Goal: Transaction & Acquisition: Download file/media

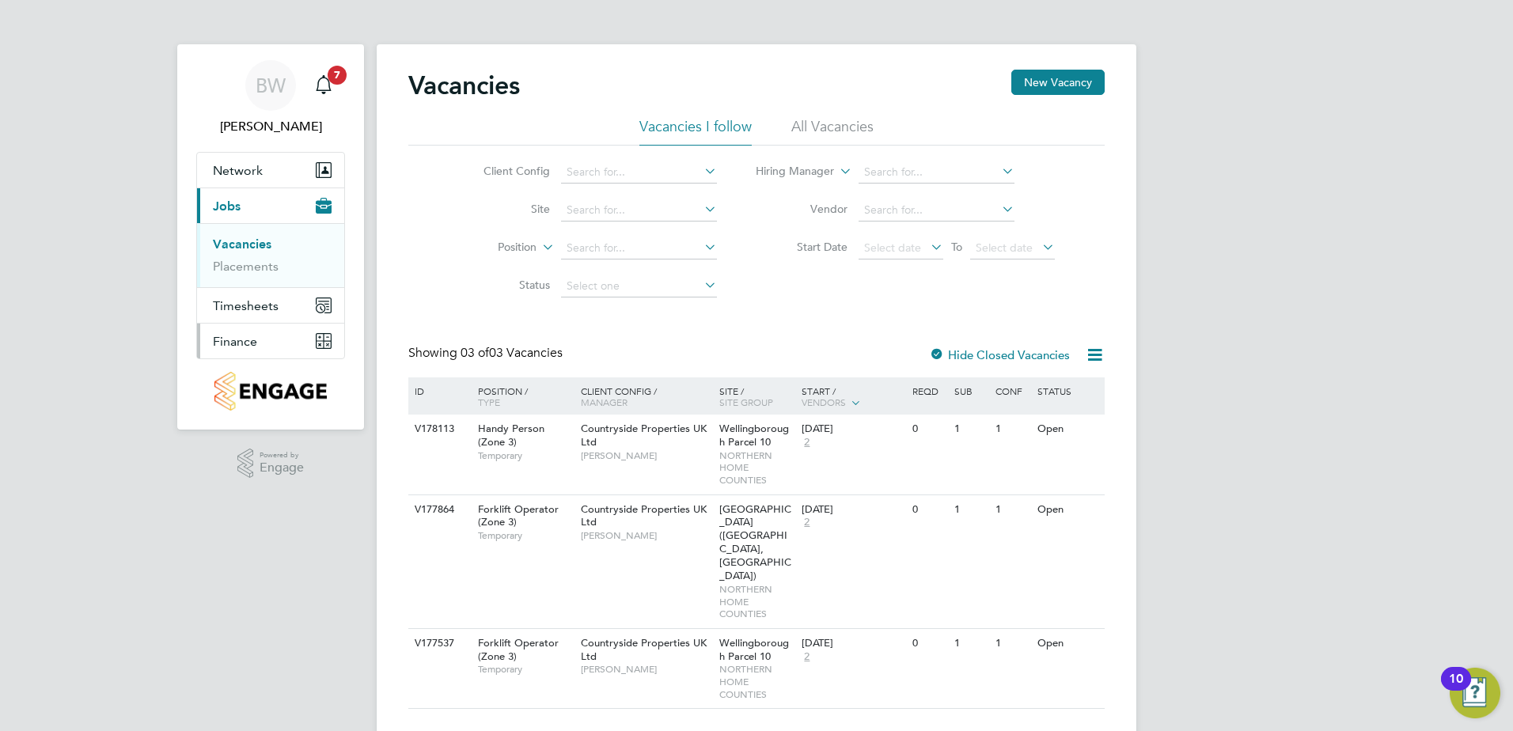
drag, startPoint x: 244, startPoint y: 336, endPoint x: 296, endPoint y: 330, distance: 52.5
click at [244, 336] on span "Finance" at bounding box center [235, 341] width 44 height 15
click at [214, 343] on span "Finance" at bounding box center [235, 341] width 44 height 15
click at [241, 315] on link "Invoices & Credit Notes" at bounding box center [262, 323] width 99 height 31
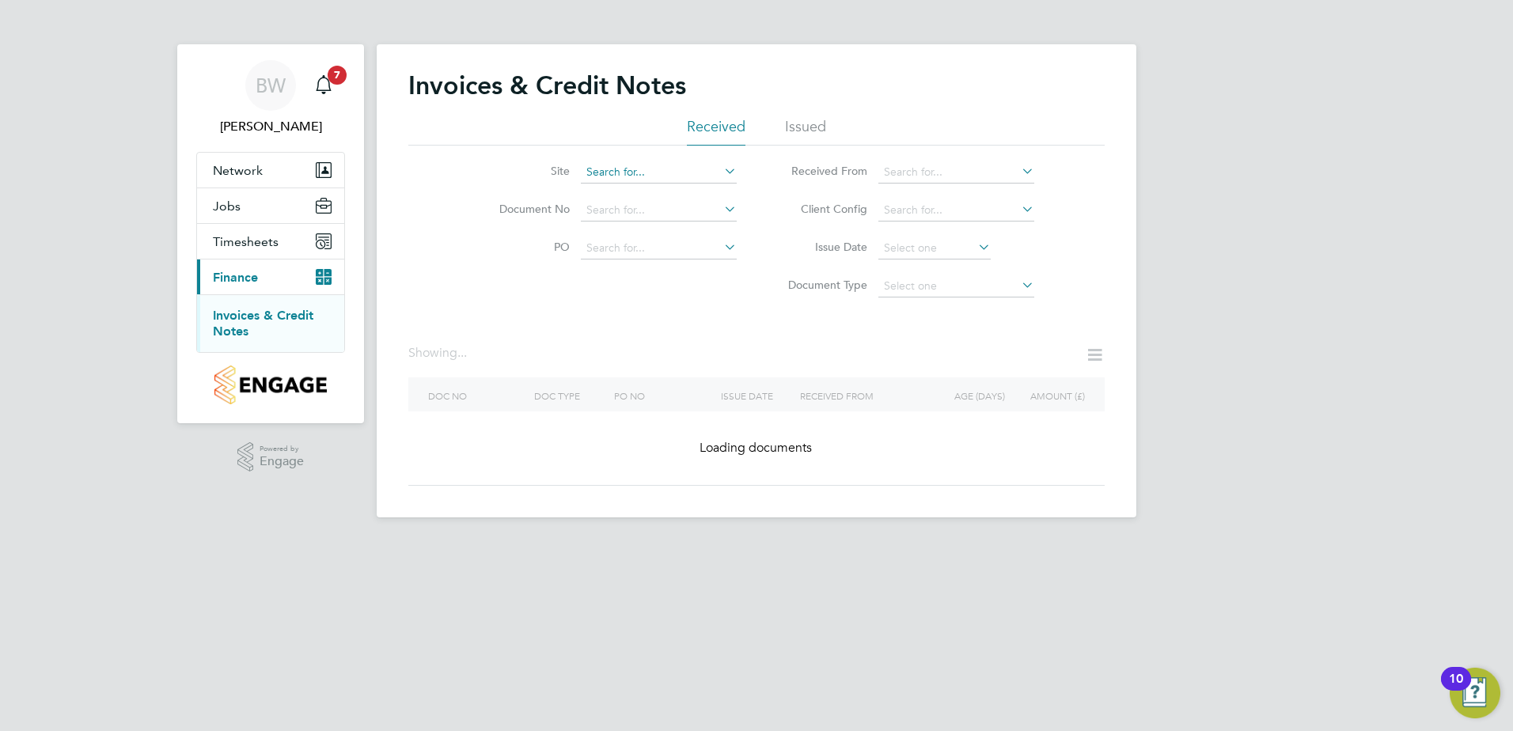
click at [670, 177] on input at bounding box center [659, 172] width 156 height 22
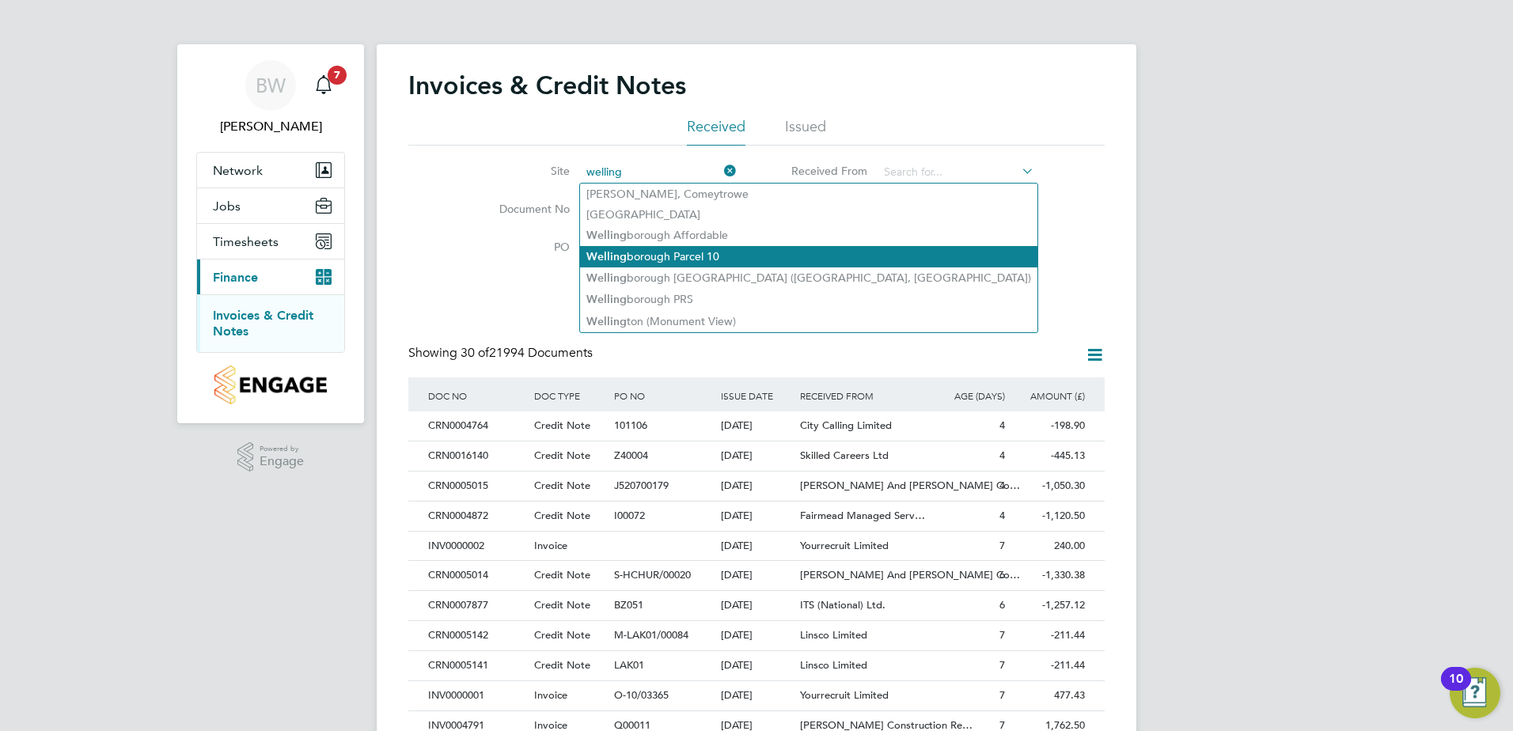
click at [715, 249] on li "Welling borough Parcel 10" at bounding box center [808, 256] width 457 height 21
type input "Wellingborough Parcel 10"
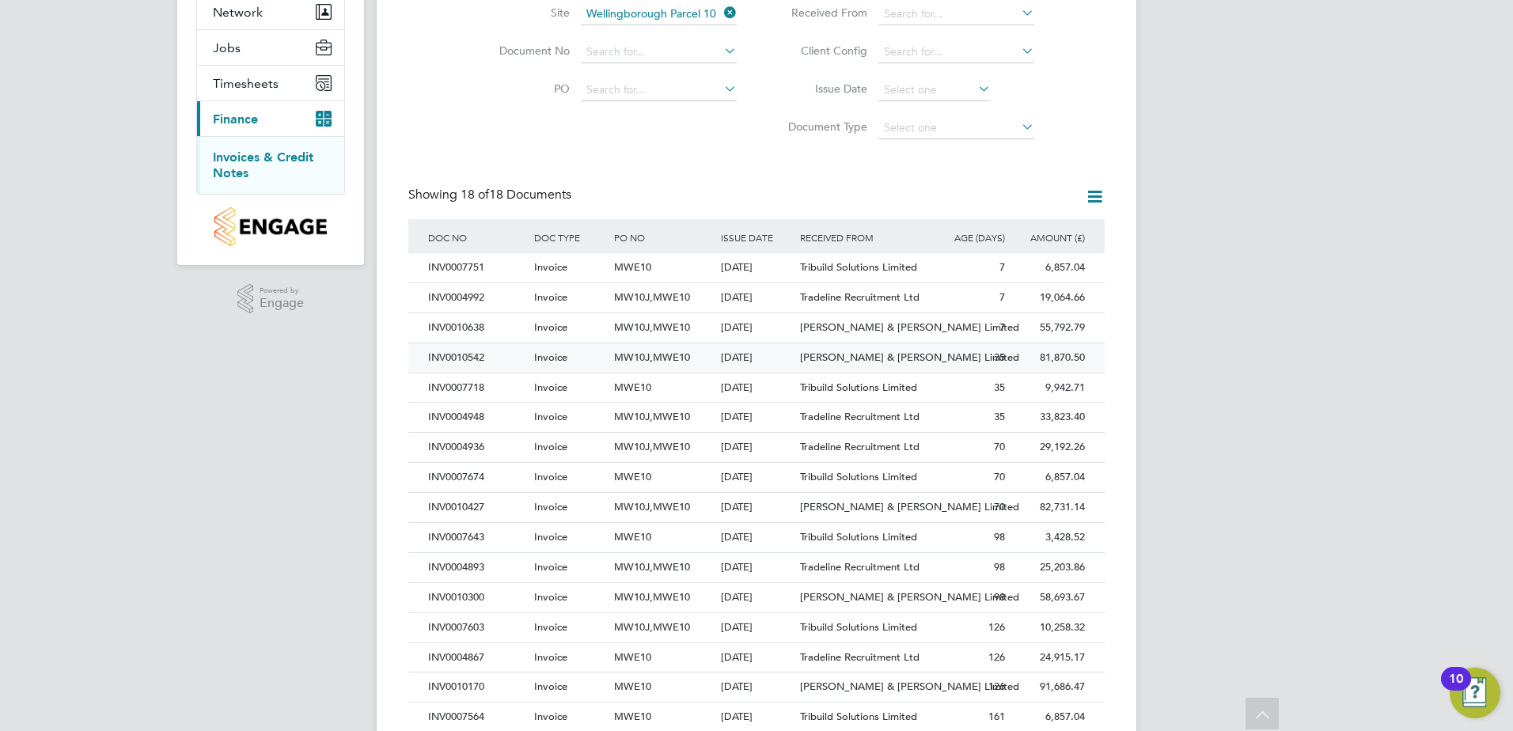
click at [943, 357] on div "35" at bounding box center [969, 357] width 80 height 29
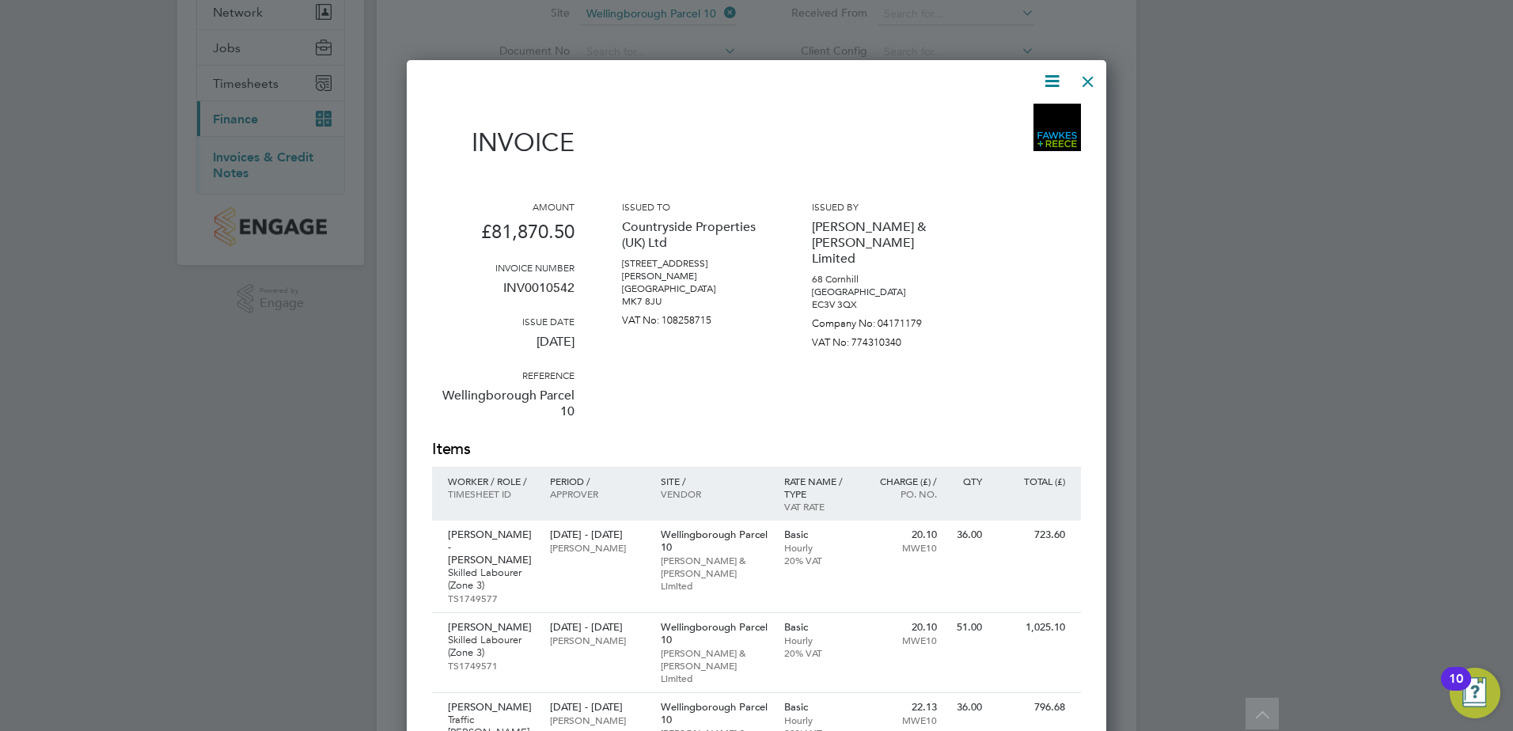
click at [1087, 75] on div at bounding box center [1088, 77] width 28 height 28
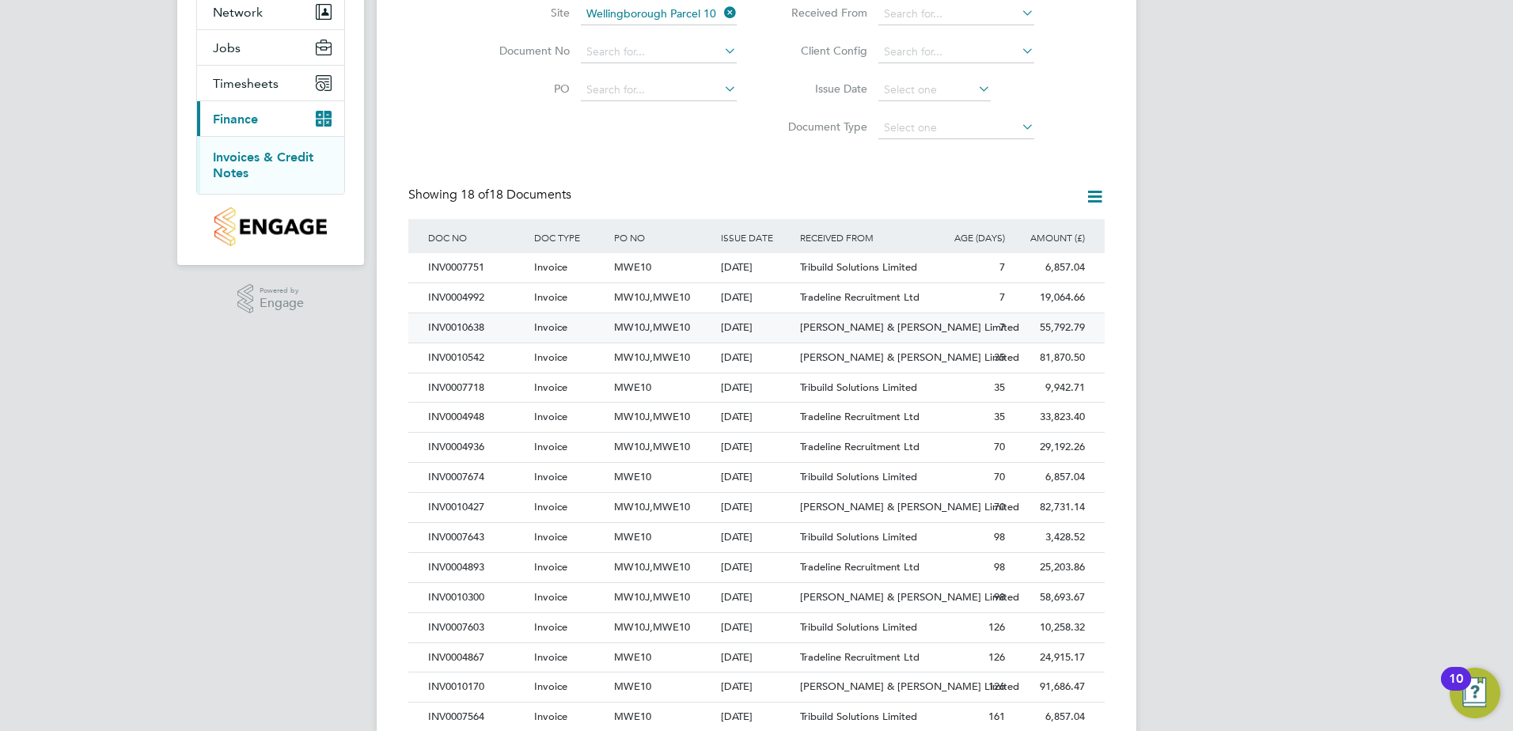
click at [685, 331] on span "MW10J,MWE10" at bounding box center [652, 327] width 76 height 13
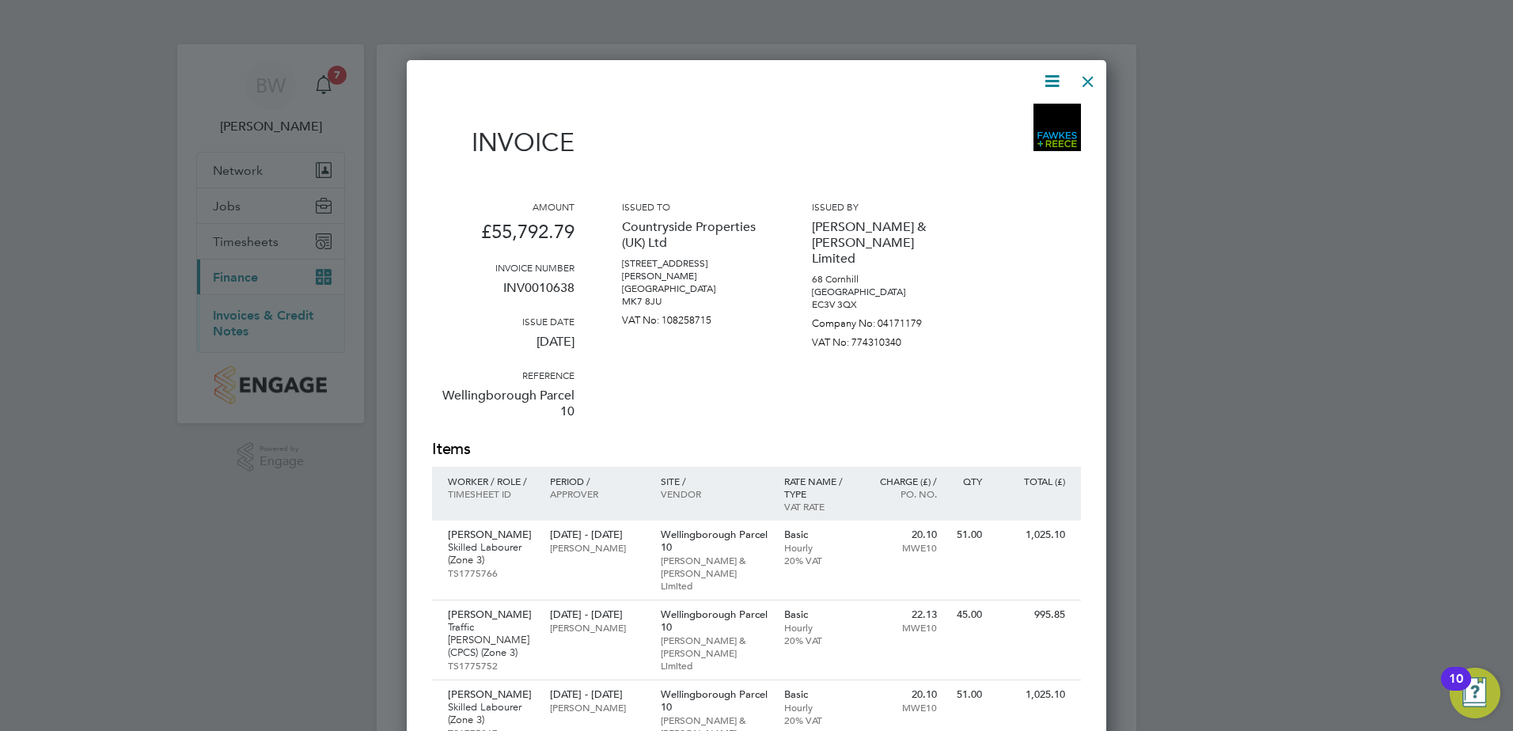
click at [1043, 85] on icon at bounding box center [1052, 81] width 20 height 20
click at [1021, 116] on li "Download Invoice" at bounding box center [1004, 119] width 109 height 22
click at [718, 468] on div "Site / Vendor" at bounding box center [714, 494] width 123 height 54
click at [738, 404] on div "Issued to Countryside Properties ([GEOGRAPHIC_DATA]) Ltd [STREET_ADDRESS][PERSO…" at bounding box center [693, 319] width 142 height 238
click at [1093, 88] on div at bounding box center [1088, 77] width 28 height 28
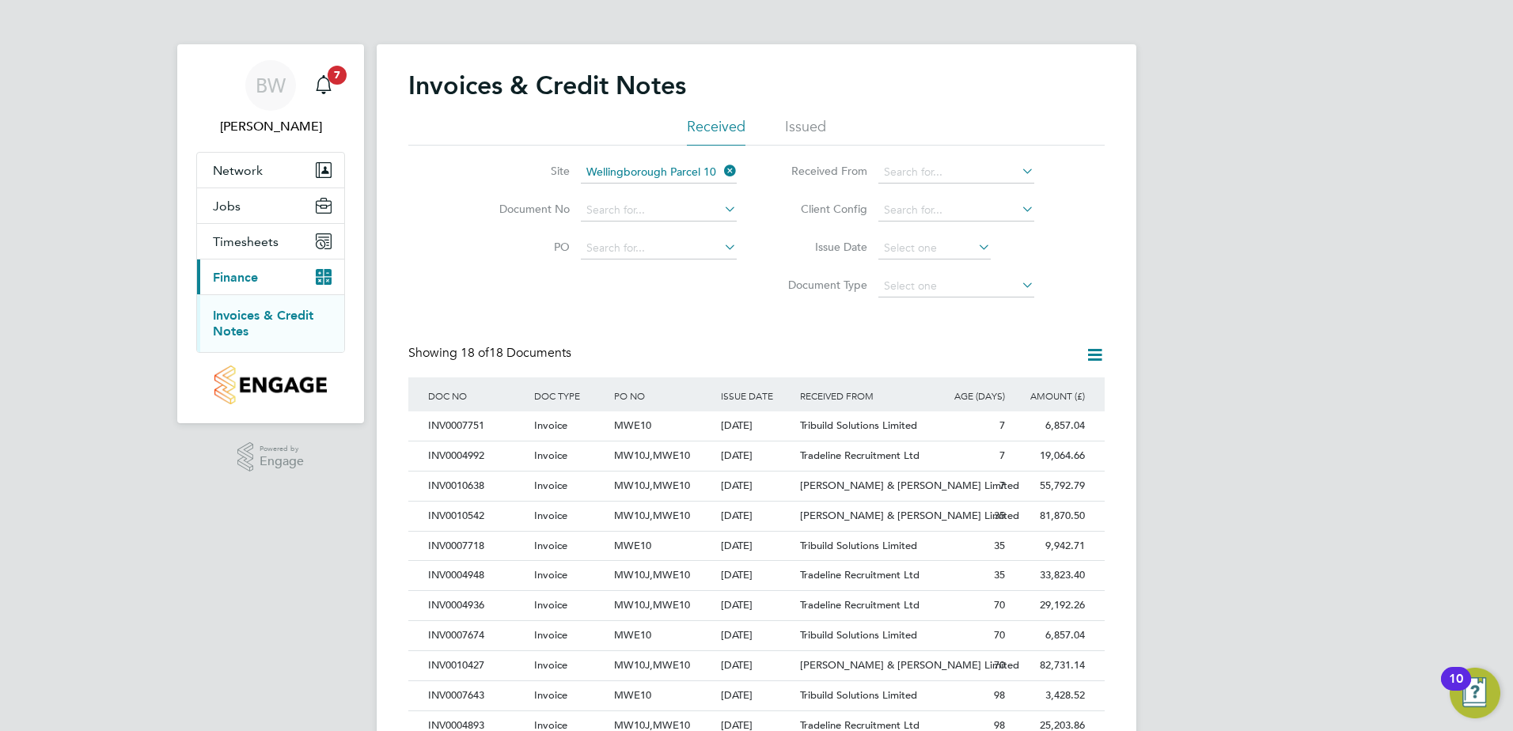
click at [718, 173] on li "Site [GEOGRAPHIC_DATA] 10" at bounding box center [608, 173] width 298 height 38
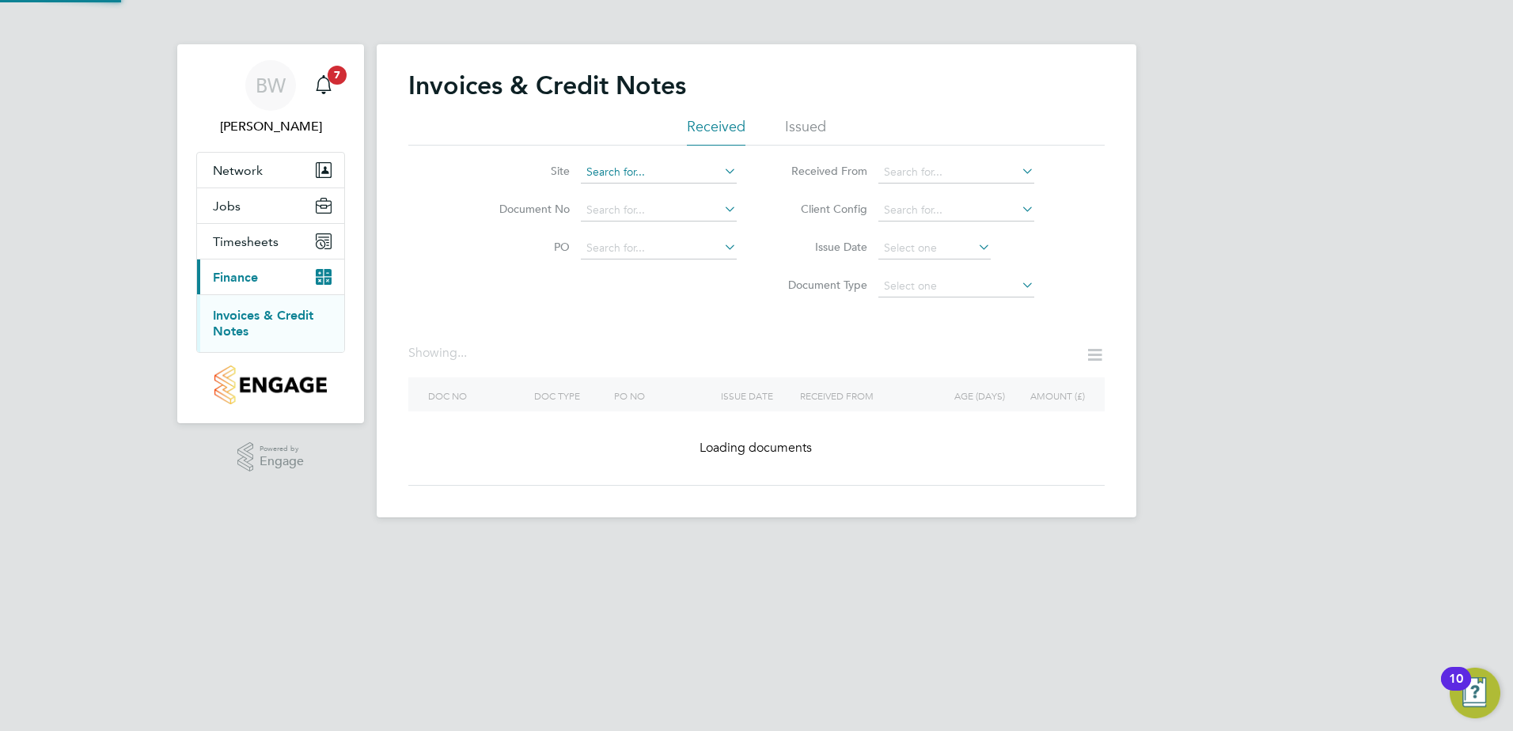
click at [717, 171] on input at bounding box center [659, 172] width 156 height 22
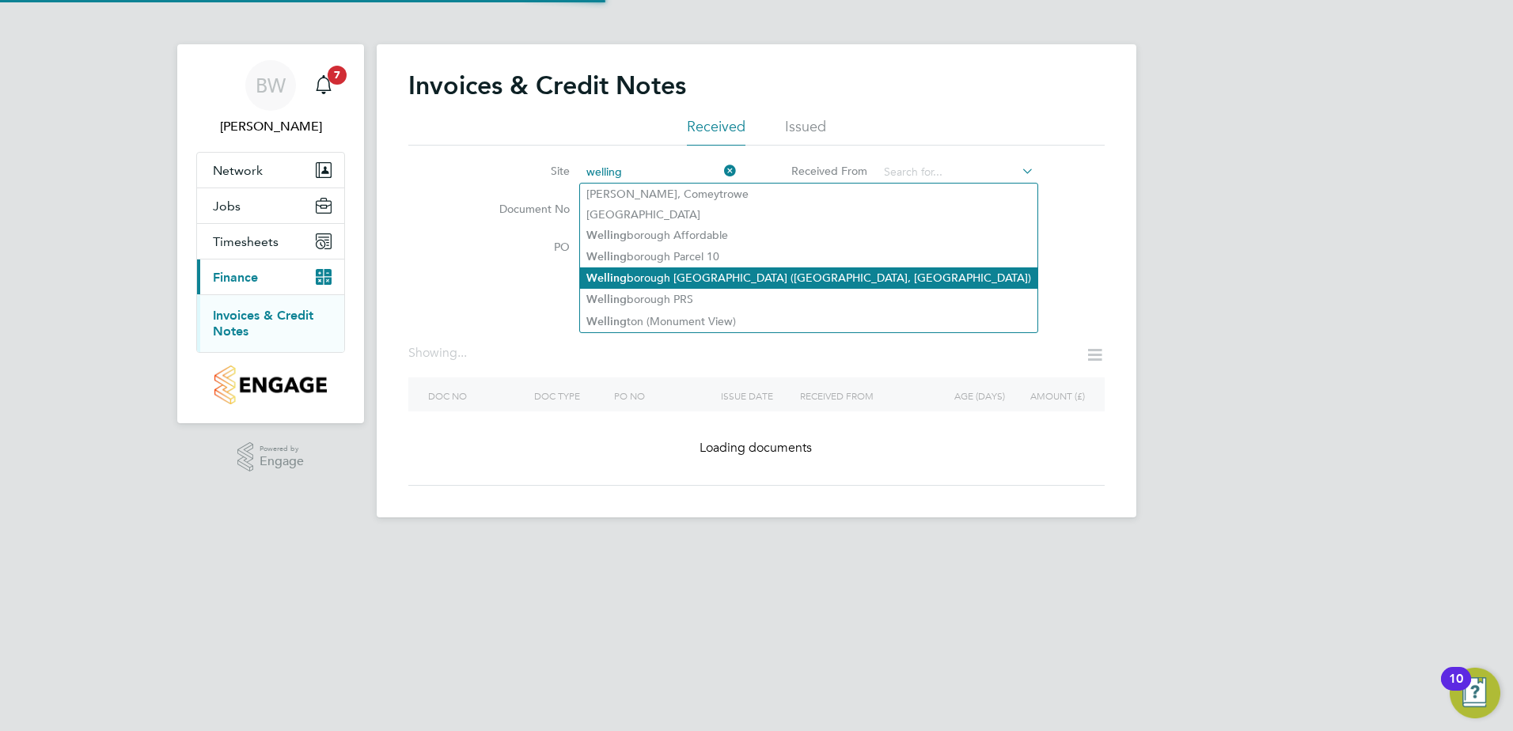
click at [692, 275] on li "Welling borough [GEOGRAPHIC_DATA] ([GEOGRAPHIC_DATA], [GEOGRAPHIC_DATA])" at bounding box center [808, 277] width 457 height 21
type input "[GEOGRAPHIC_DATA] ([GEOGRAPHIC_DATA], [GEOGRAPHIC_DATA])"
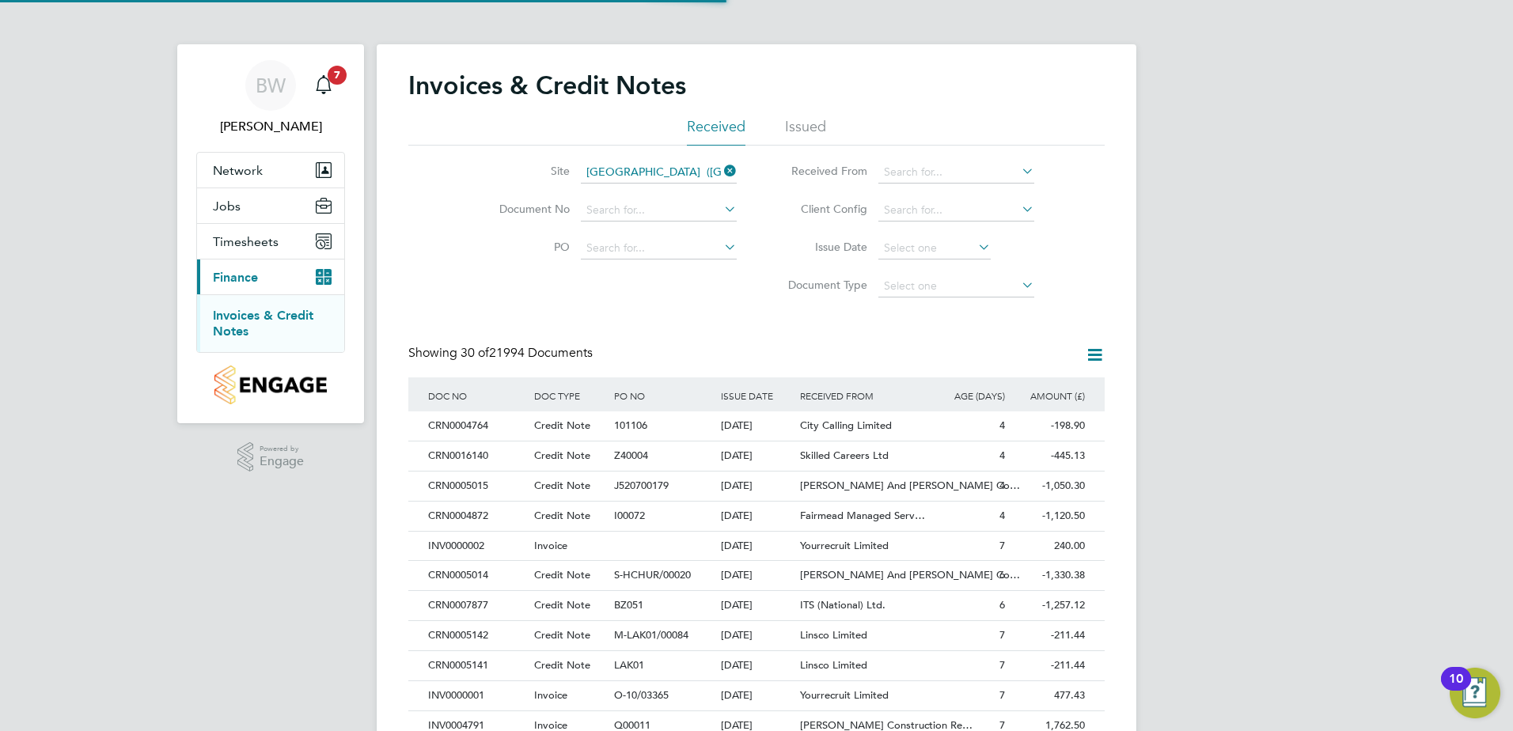
scroll to position [30, 134]
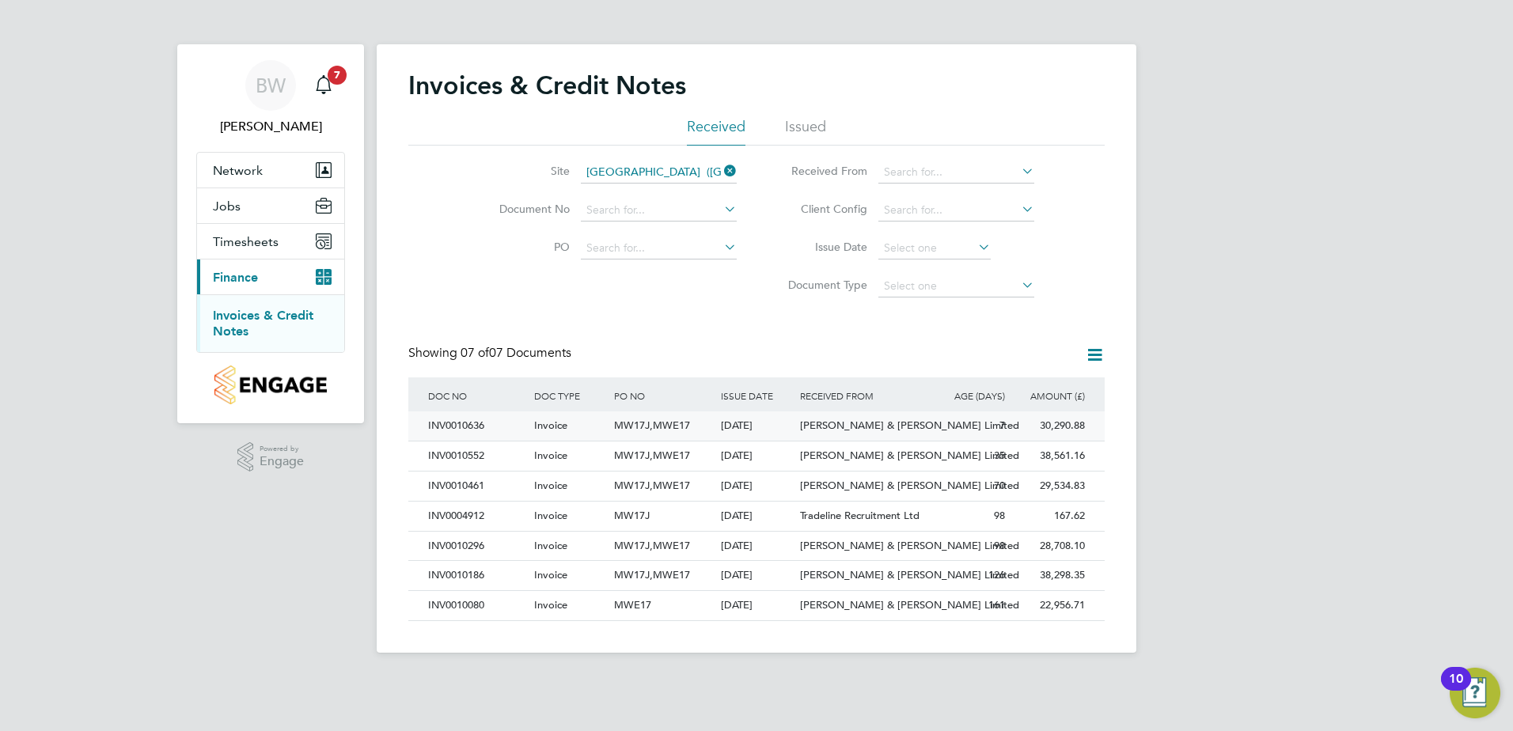
click at [848, 430] on span "[PERSON_NAME] & [PERSON_NAME] Limited" at bounding box center [909, 425] width 219 height 13
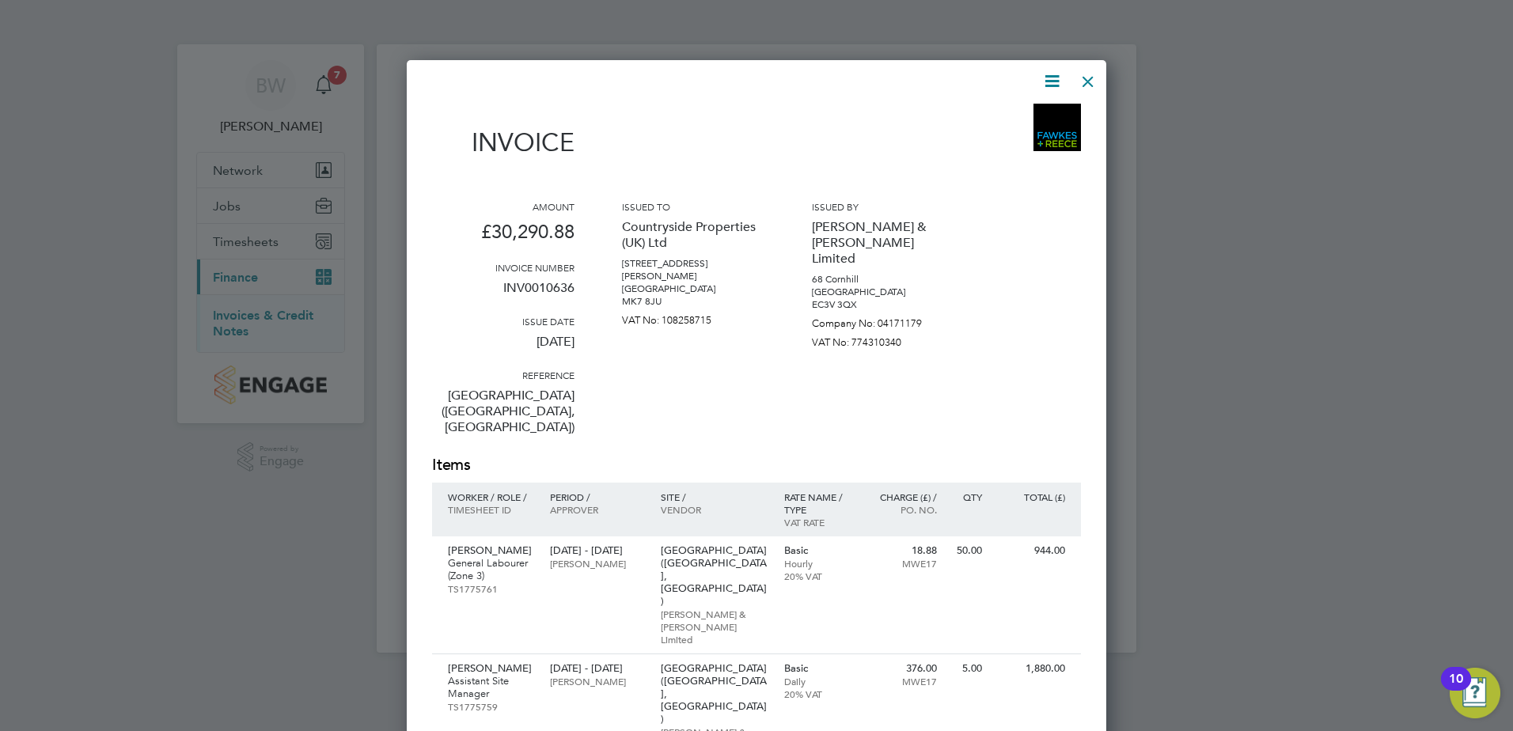
click at [1048, 85] on icon at bounding box center [1052, 81] width 20 height 20
click at [1012, 118] on li "Download Invoice" at bounding box center [1004, 119] width 109 height 22
click at [1087, 87] on div at bounding box center [1088, 77] width 28 height 28
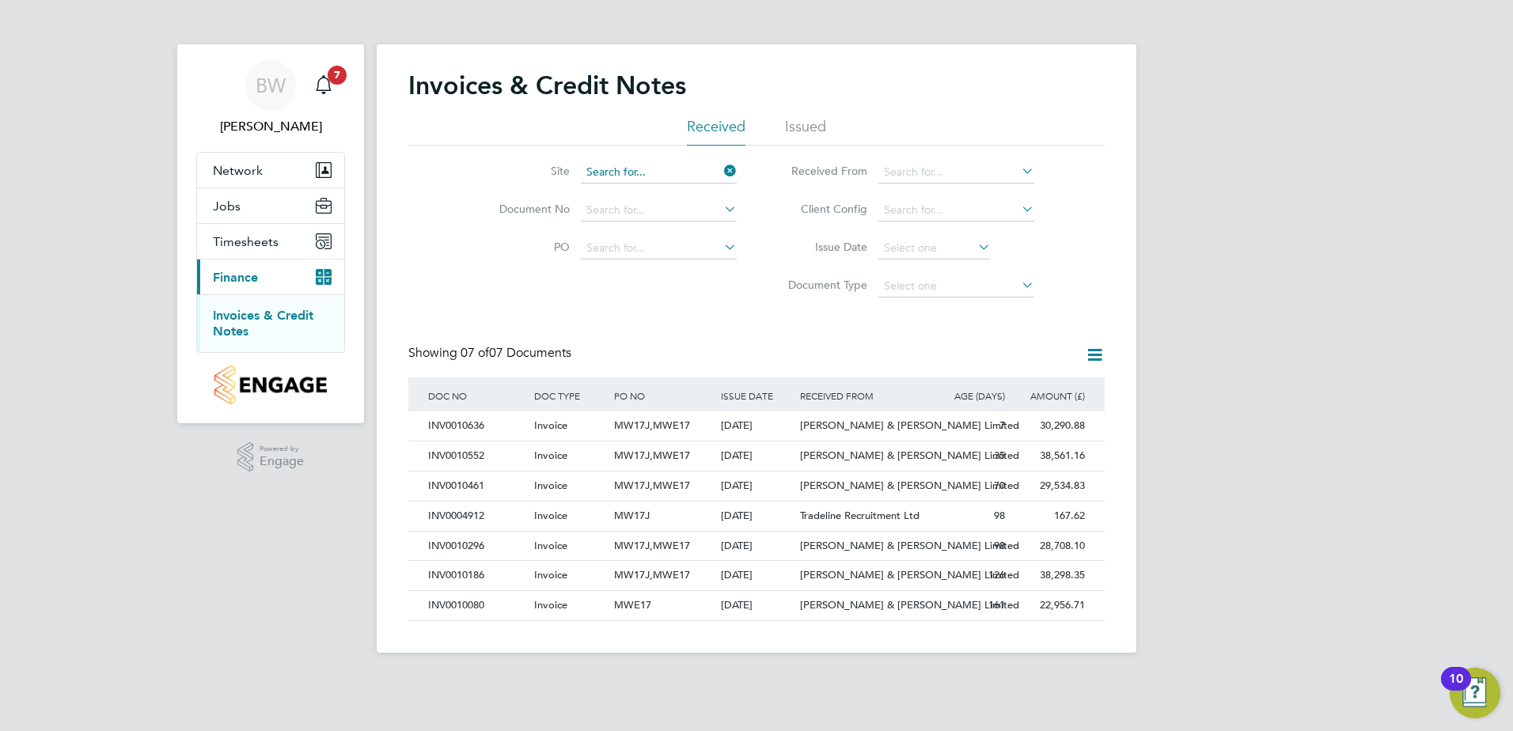
click at [713, 168] on input at bounding box center [659, 172] width 156 height 22
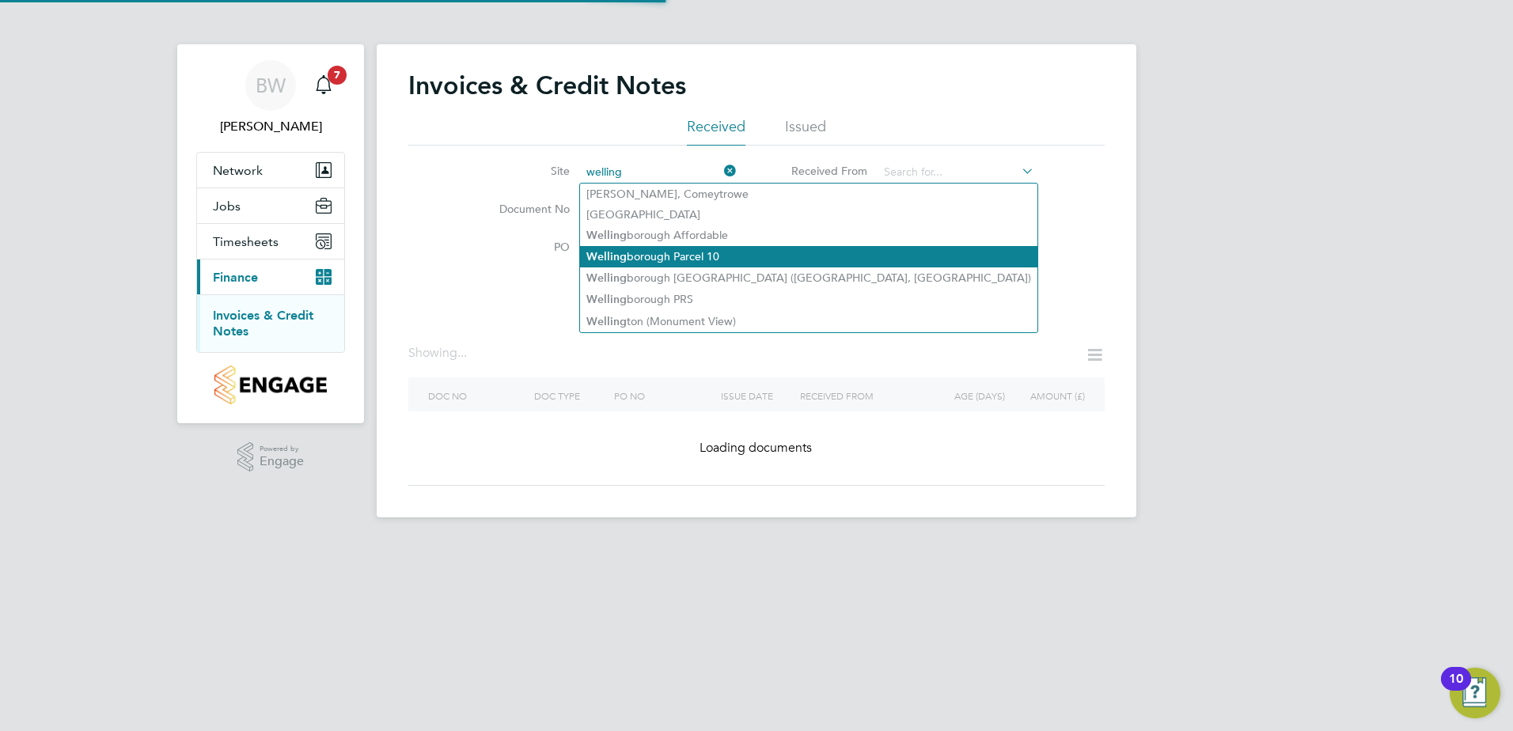
click at [685, 251] on li "Welling borough Parcel 10" at bounding box center [808, 256] width 457 height 21
type input "Wellingborough Parcel 10"
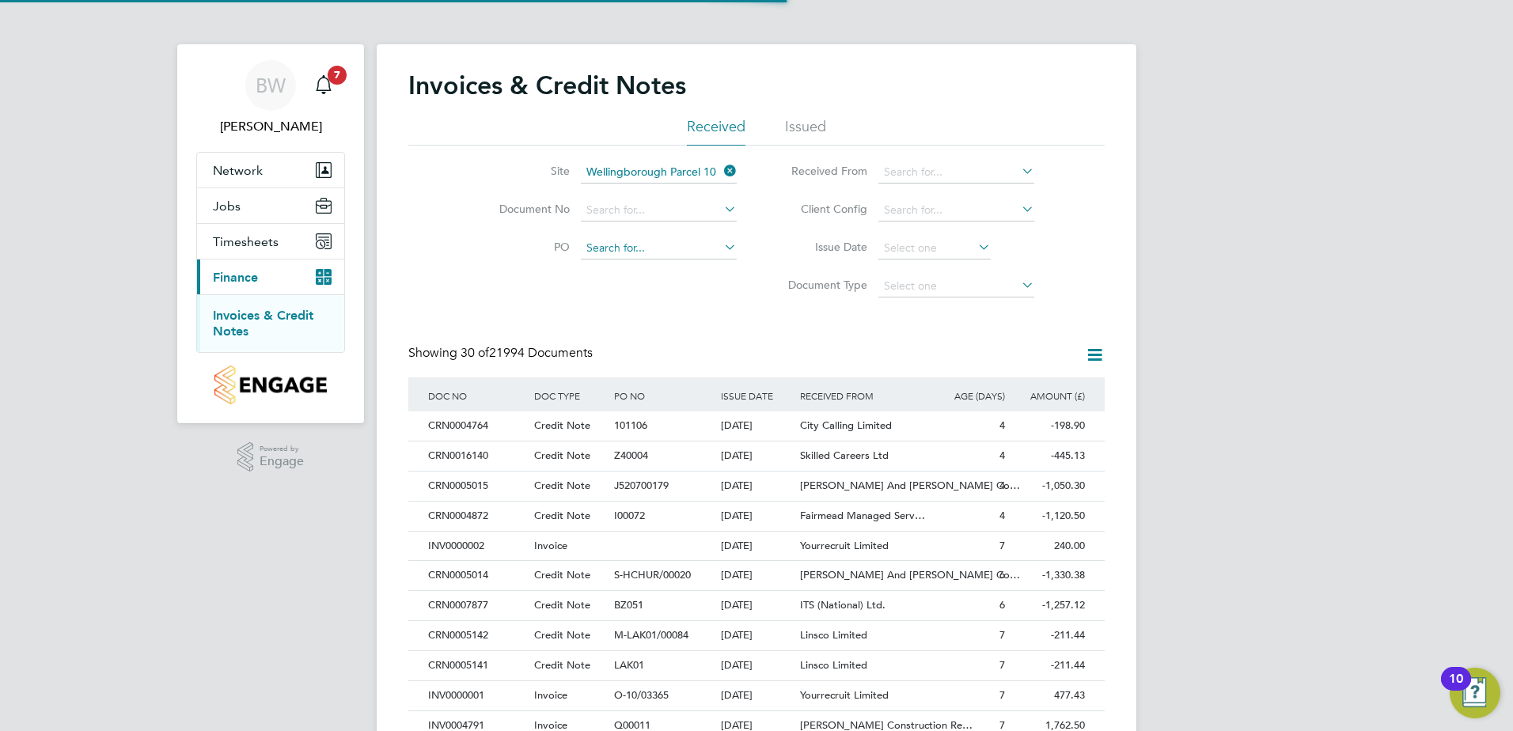
scroll to position [30, 108]
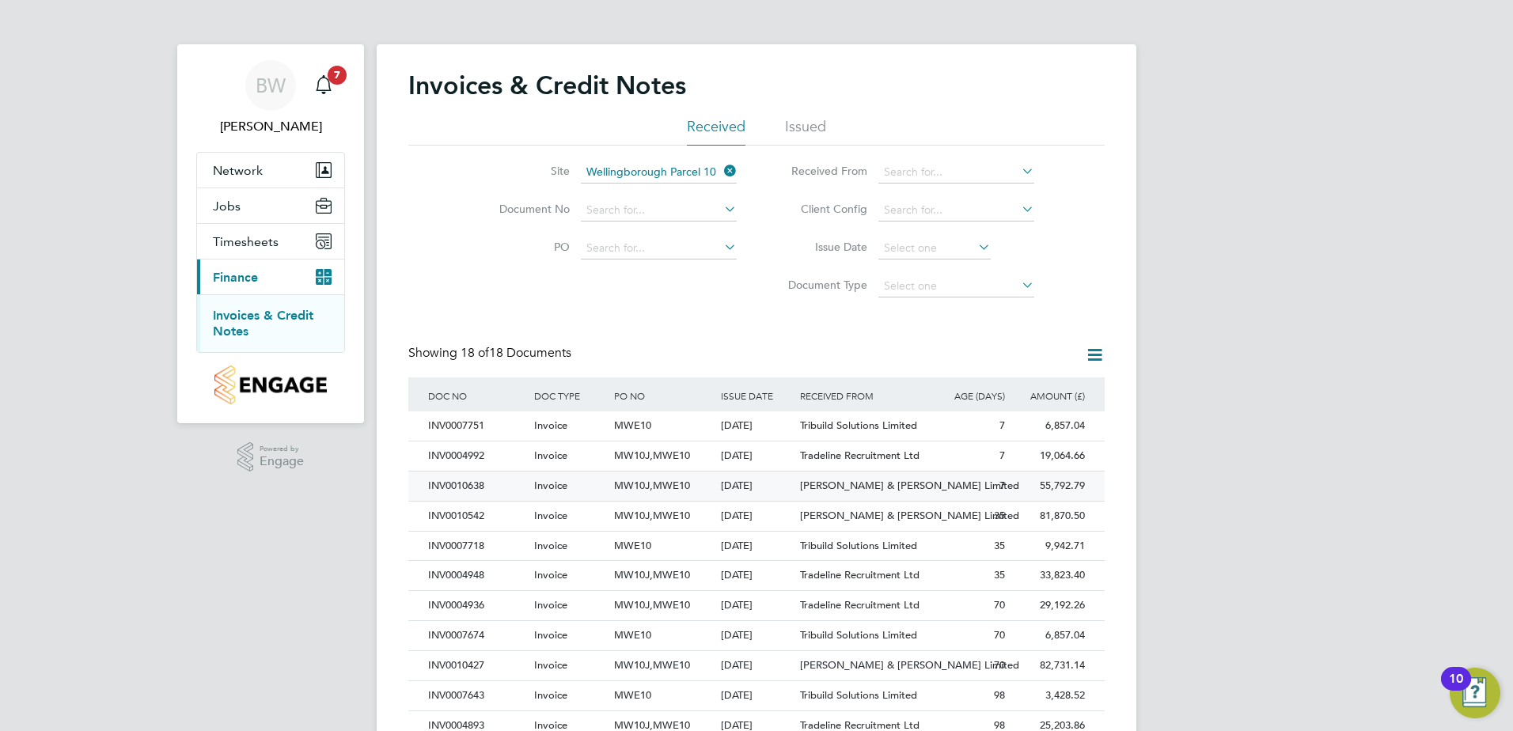
click at [890, 484] on span "[PERSON_NAME] & [PERSON_NAME] Limited" at bounding box center [909, 485] width 219 height 13
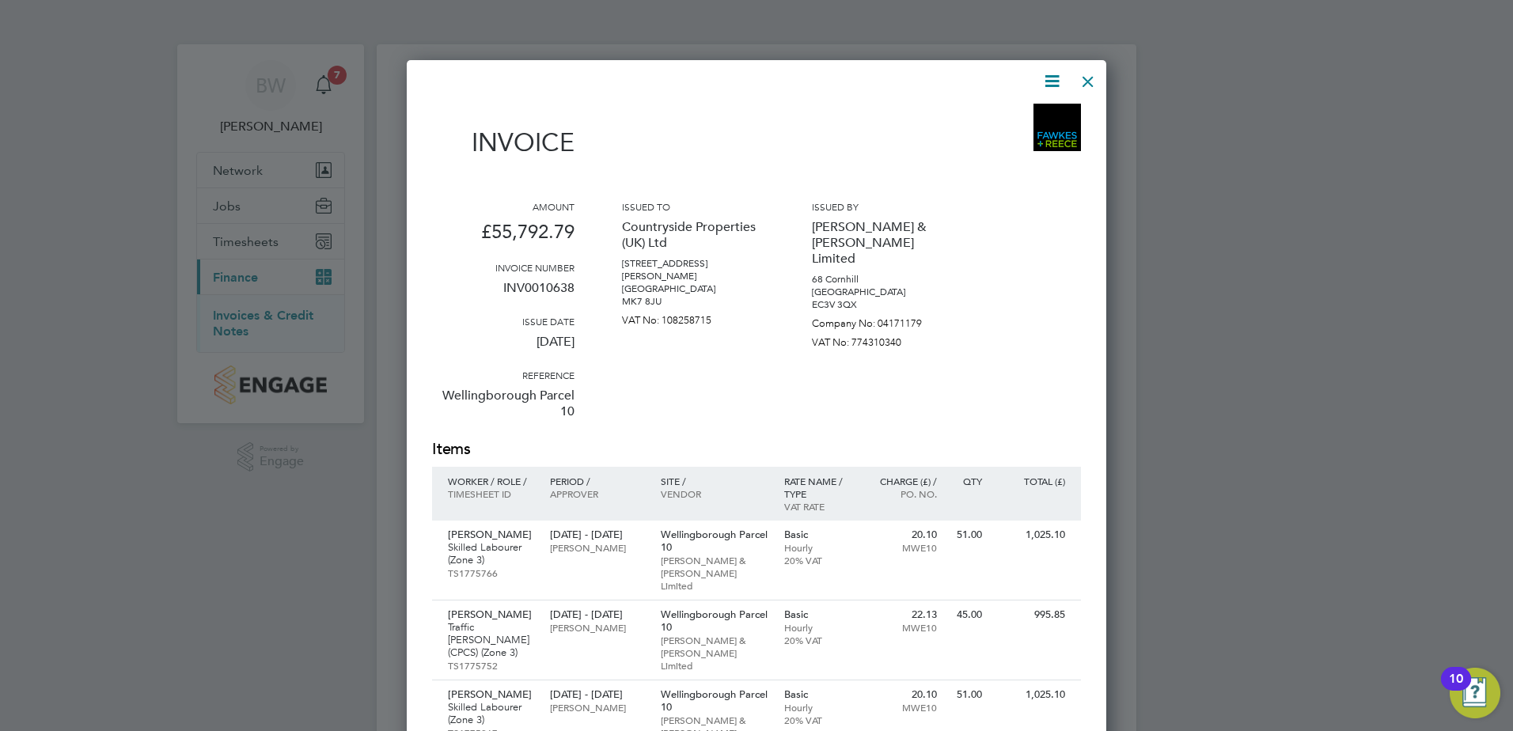
click at [1044, 83] on icon at bounding box center [1052, 81] width 20 height 20
drag, startPoint x: 1005, startPoint y: 99, endPoint x: 1011, endPoint y: 117, distance: 19.3
click at [1005, 98] on div "Invoices & Credit Notes Received Issued Site Wellingborough Parcel 10 Document …" at bounding box center [757, 513] width 760 height 939
click at [1011, 117] on div "Invoice" at bounding box center [756, 139] width 649 height 70
click at [1095, 79] on div at bounding box center [1088, 77] width 28 height 28
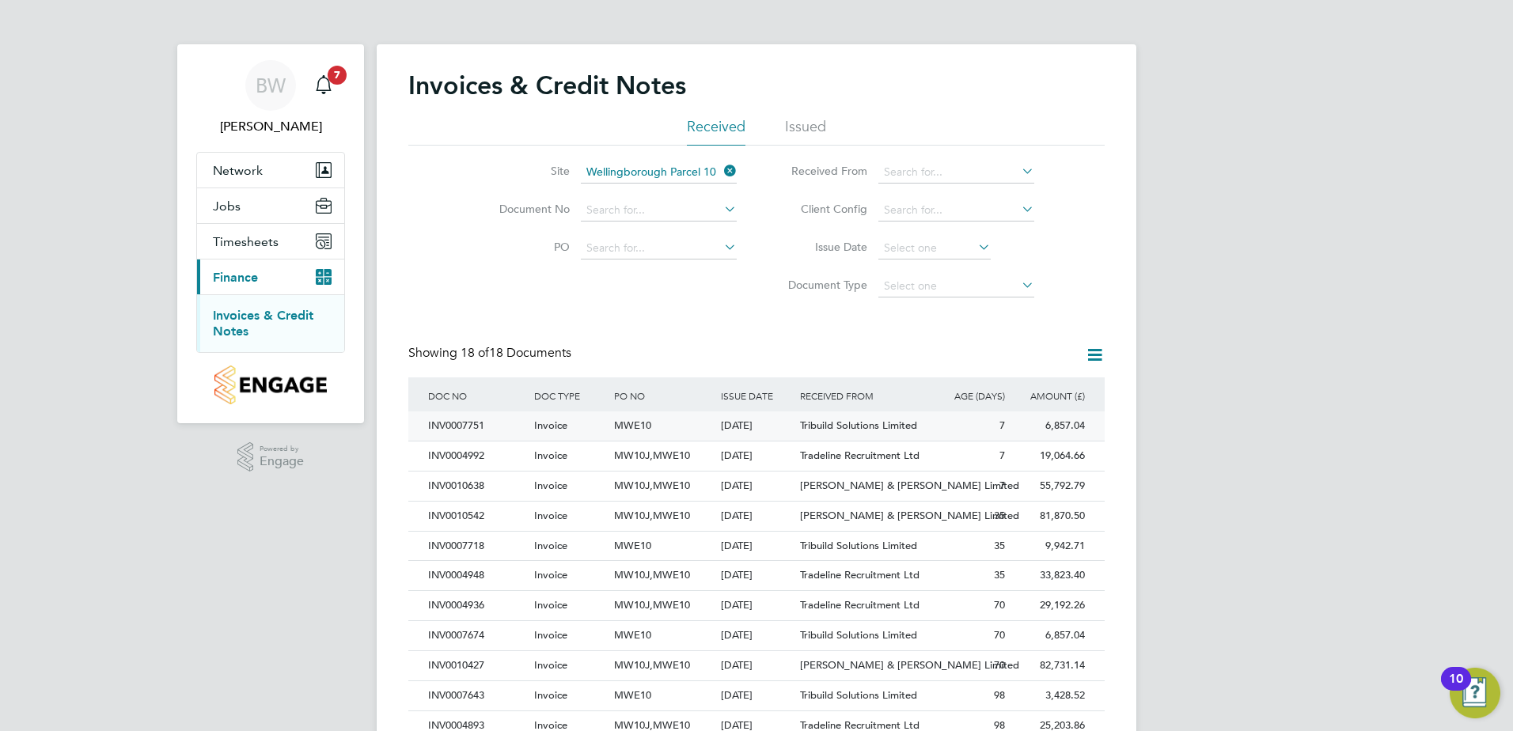
click at [727, 431] on div "[DATE]" at bounding box center [757, 426] width 80 height 29
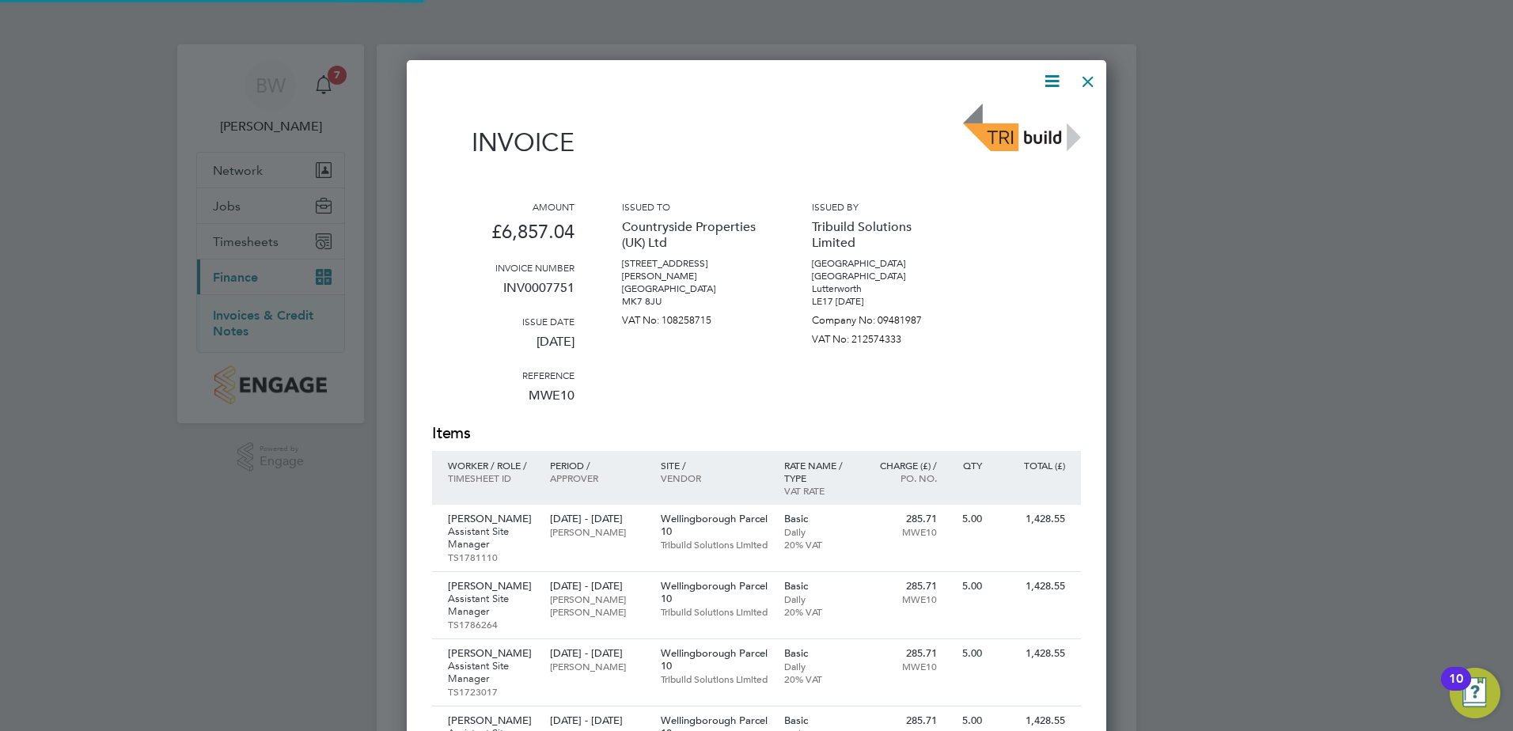
scroll to position [1044, 700]
click at [1042, 82] on icon at bounding box center [1052, 81] width 20 height 20
click at [997, 111] on li "Download Invoice" at bounding box center [1004, 119] width 109 height 22
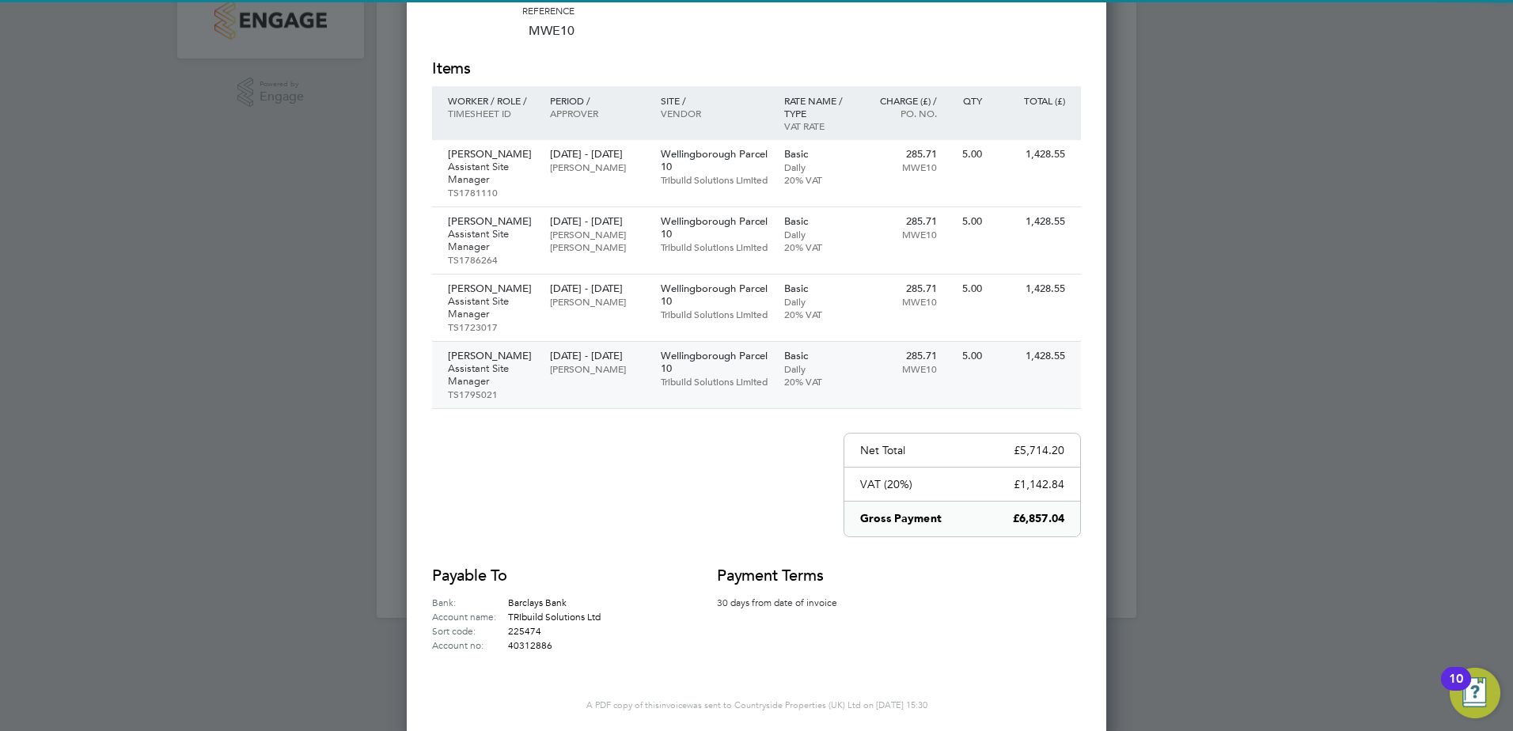
scroll to position [371, 0]
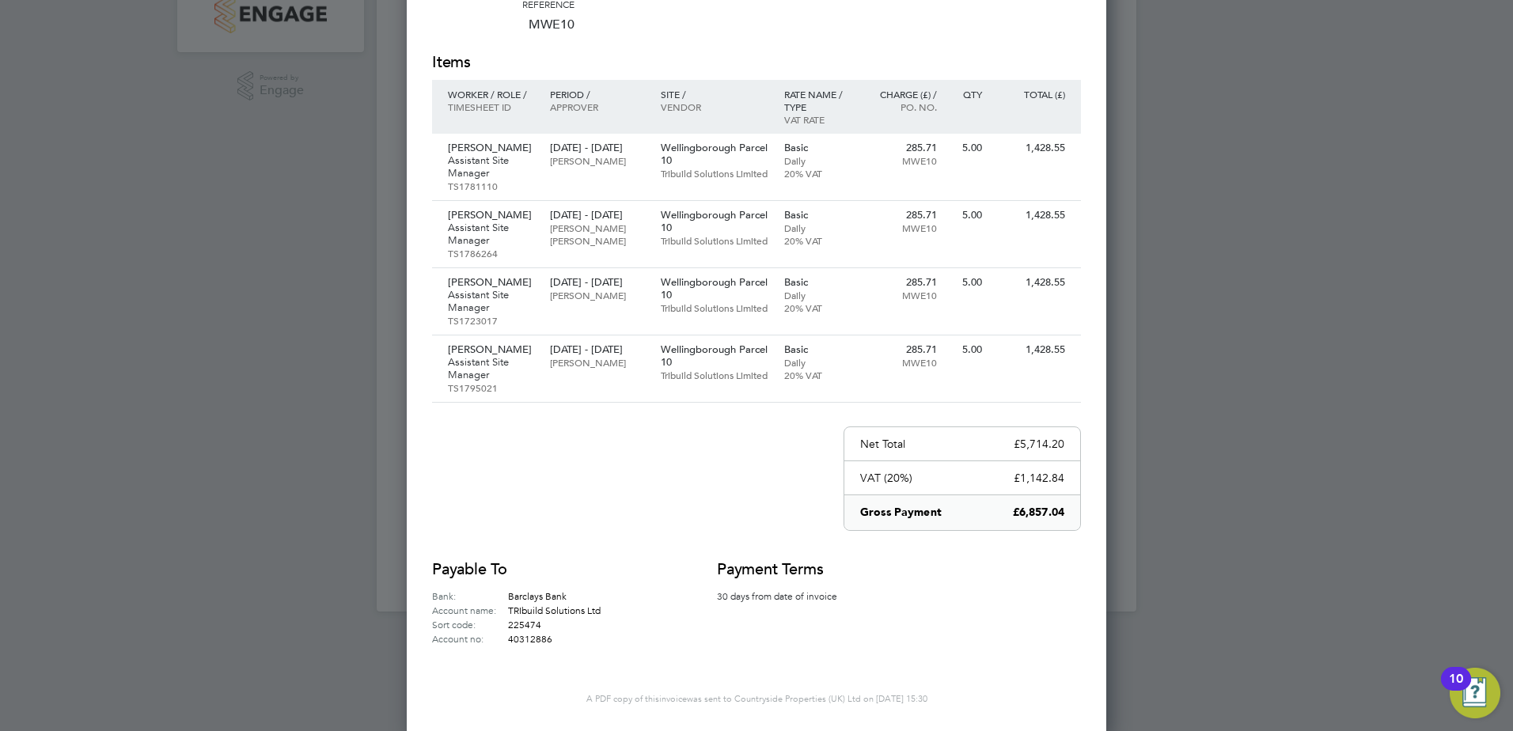
click at [1493, 104] on div at bounding box center [756, 365] width 1513 height 731
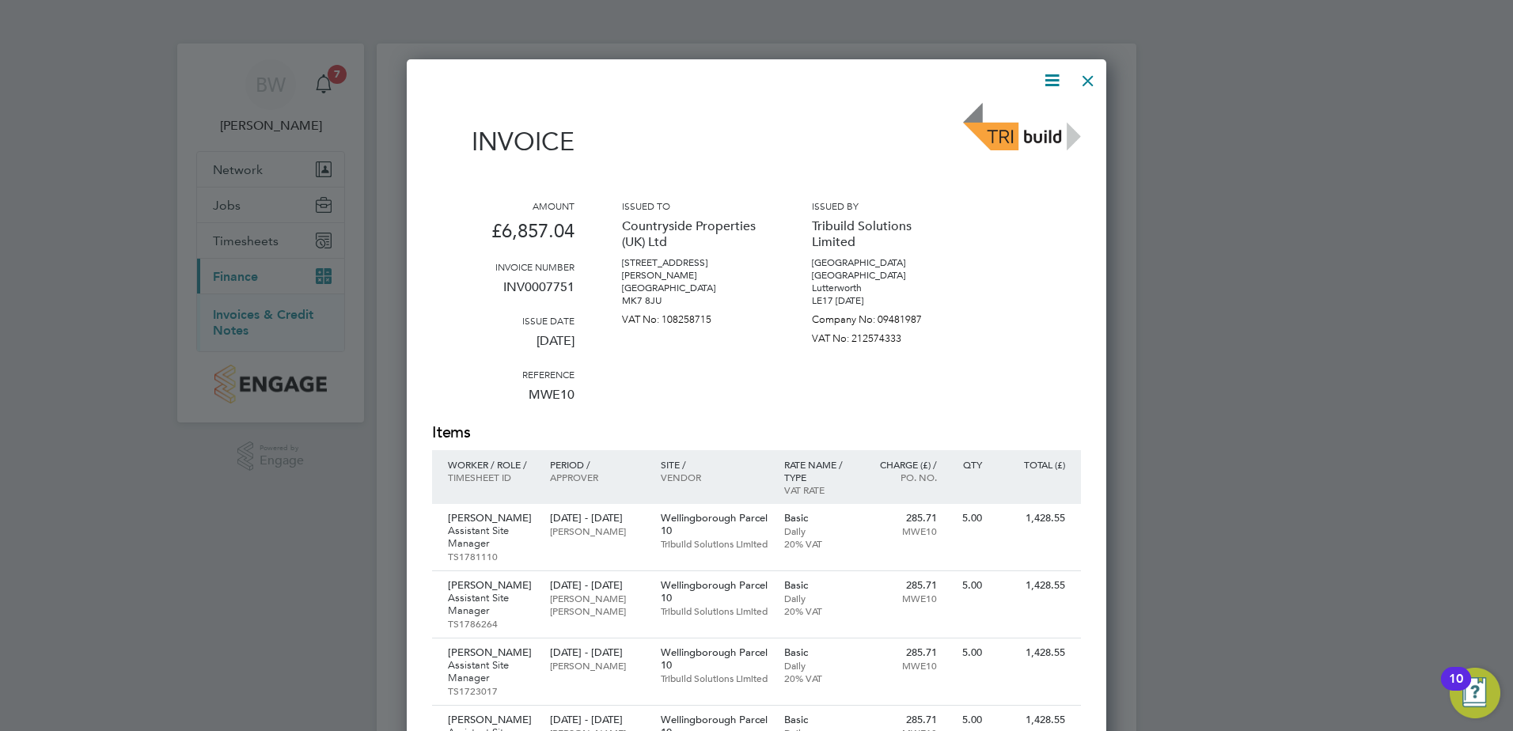
scroll to position [0, 0]
click at [1083, 78] on div at bounding box center [1088, 77] width 28 height 28
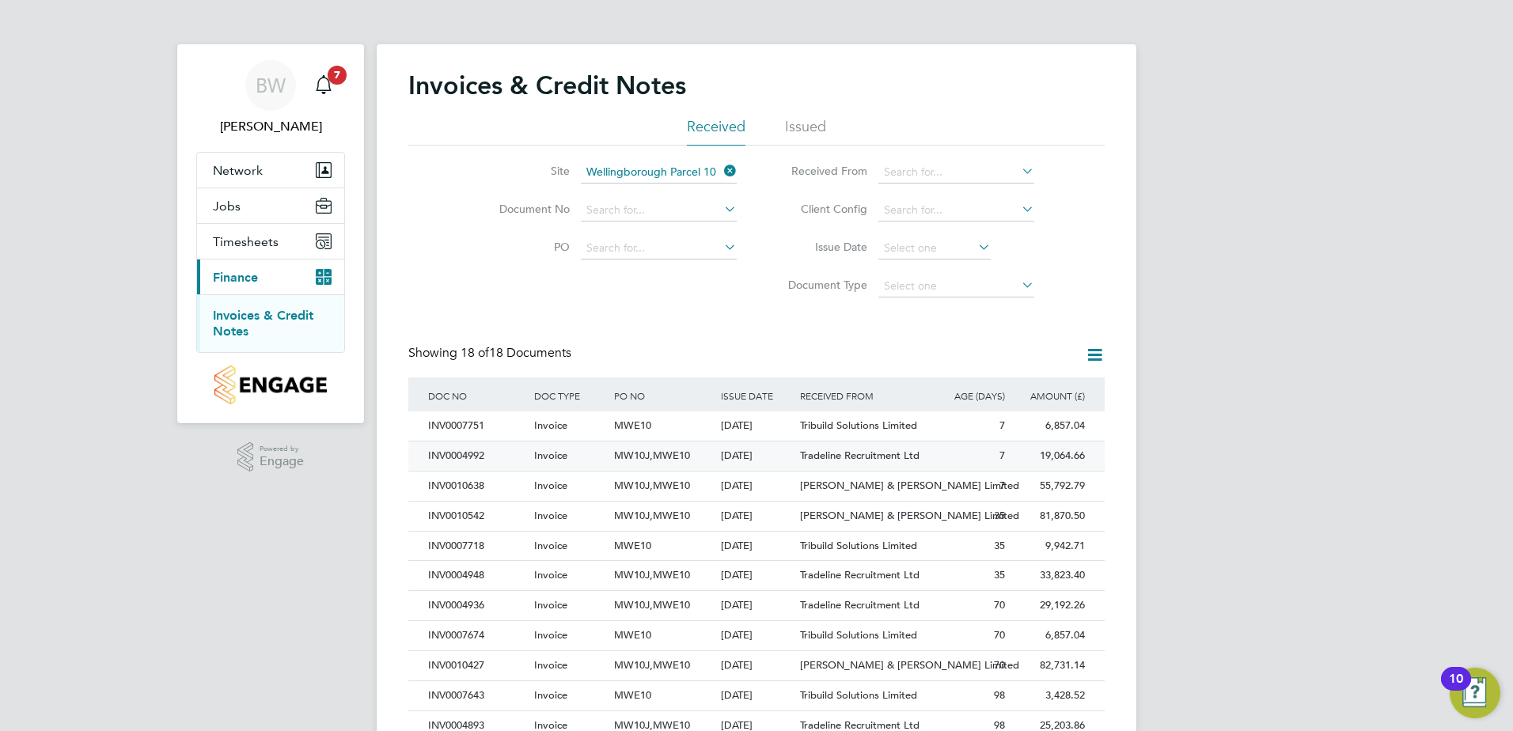
click at [746, 461] on div "[DATE]" at bounding box center [757, 456] width 80 height 29
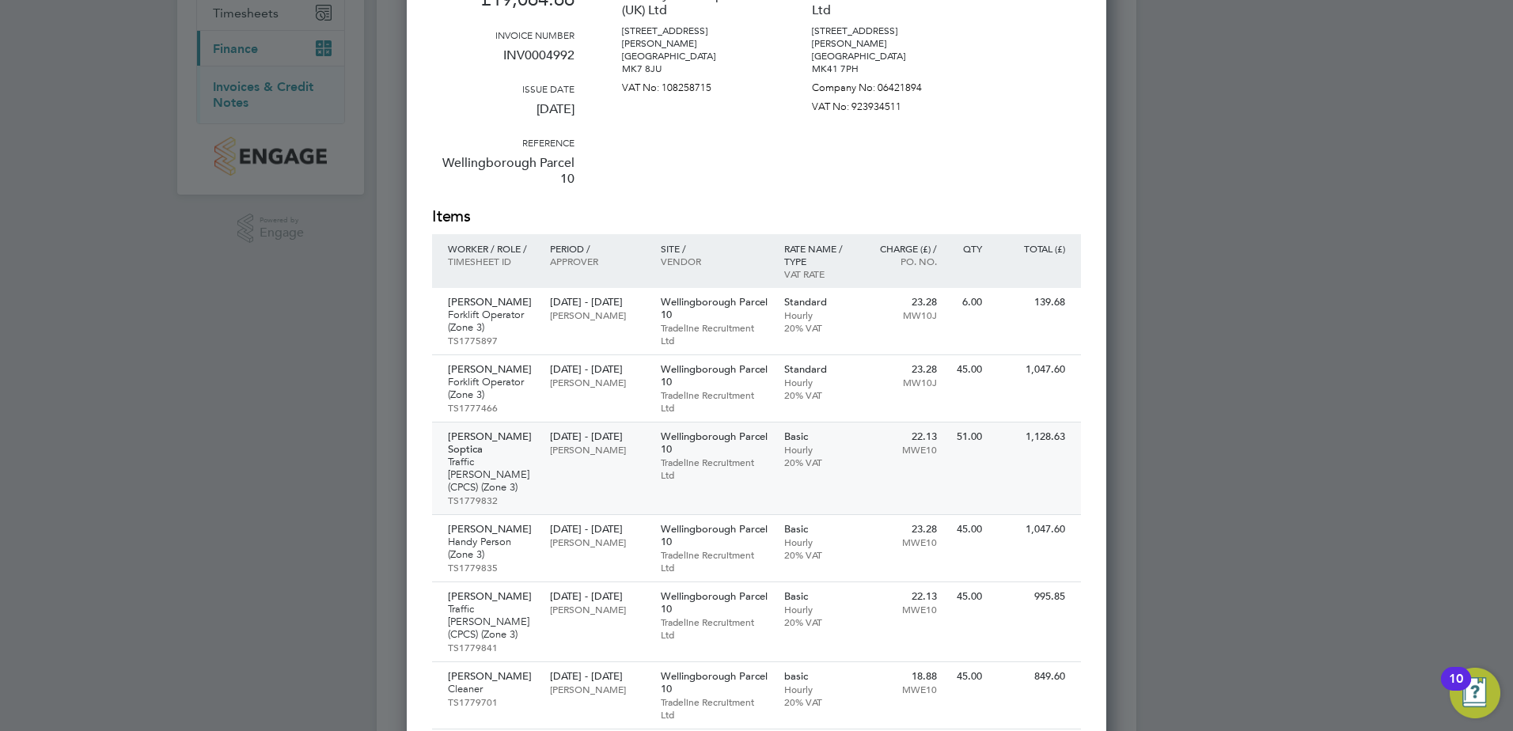
scroll to position [317, 0]
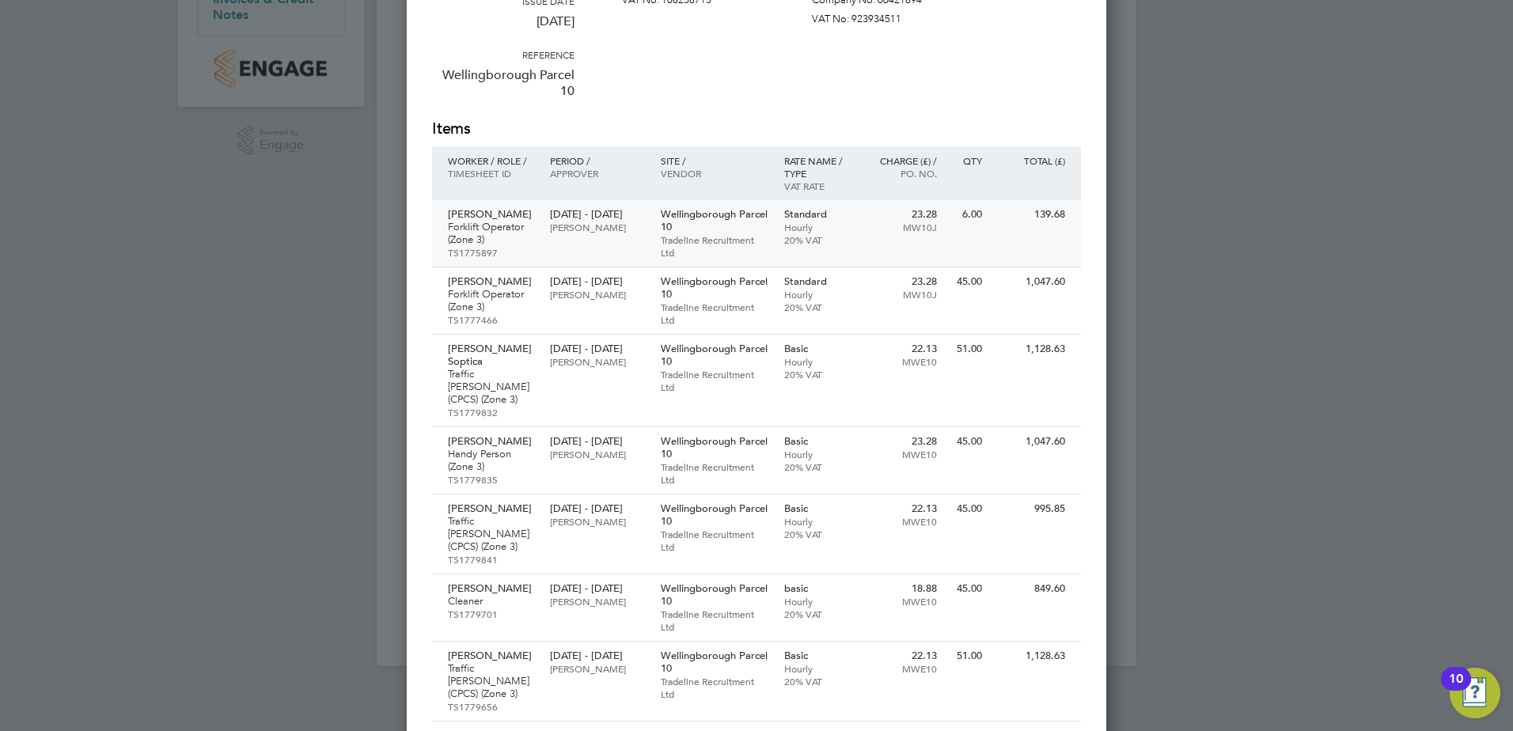
drag, startPoint x: 452, startPoint y: 211, endPoint x: 840, endPoint y: 229, distance: 389.0
click at [840, 229] on div "[PERSON_NAME] Forklift Operator (Zone 3) TS1775897 [DATE] - [DATE] [PERSON_NAME…" at bounding box center [756, 233] width 649 height 67
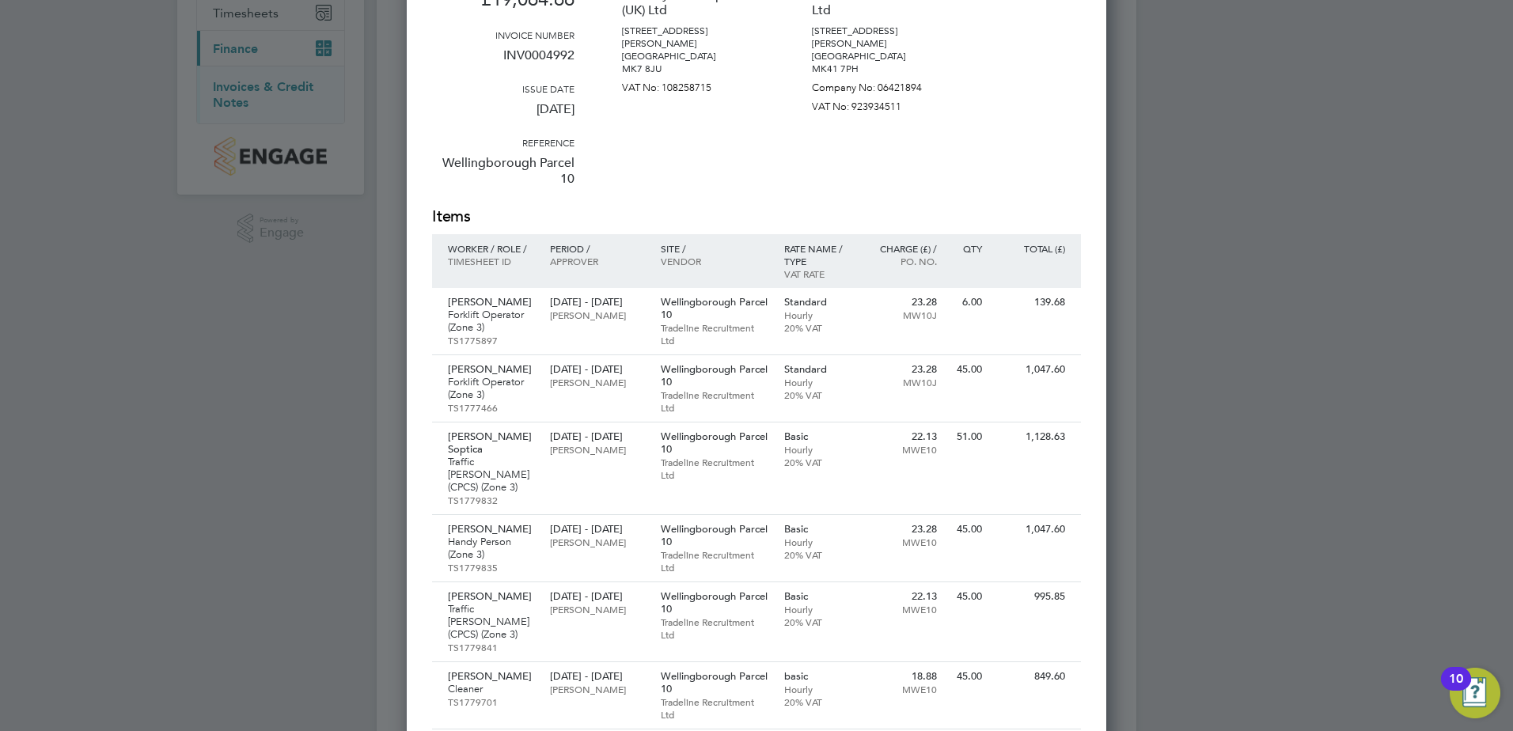
scroll to position [0, 0]
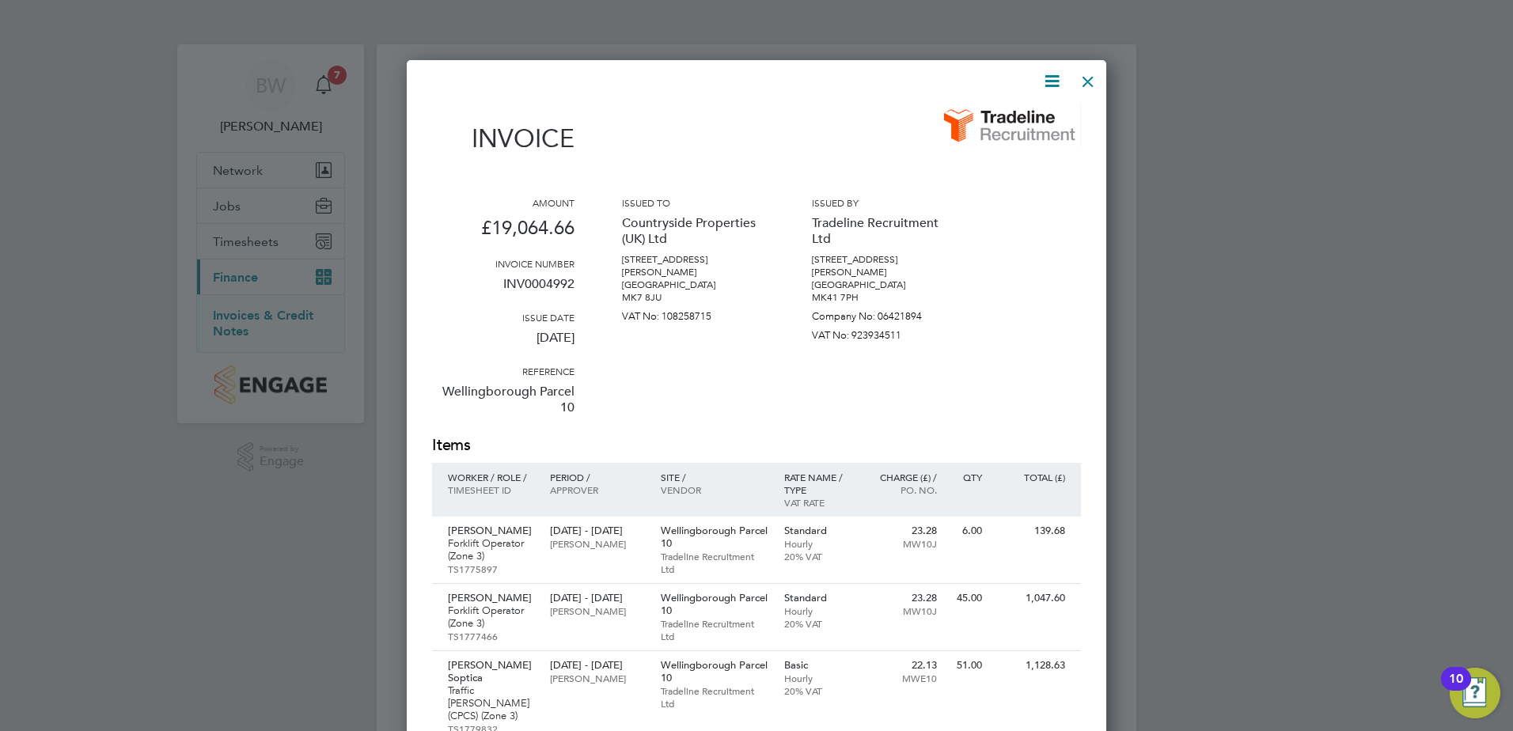
click at [1092, 70] on div at bounding box center [1088, 77] width 28 height 28
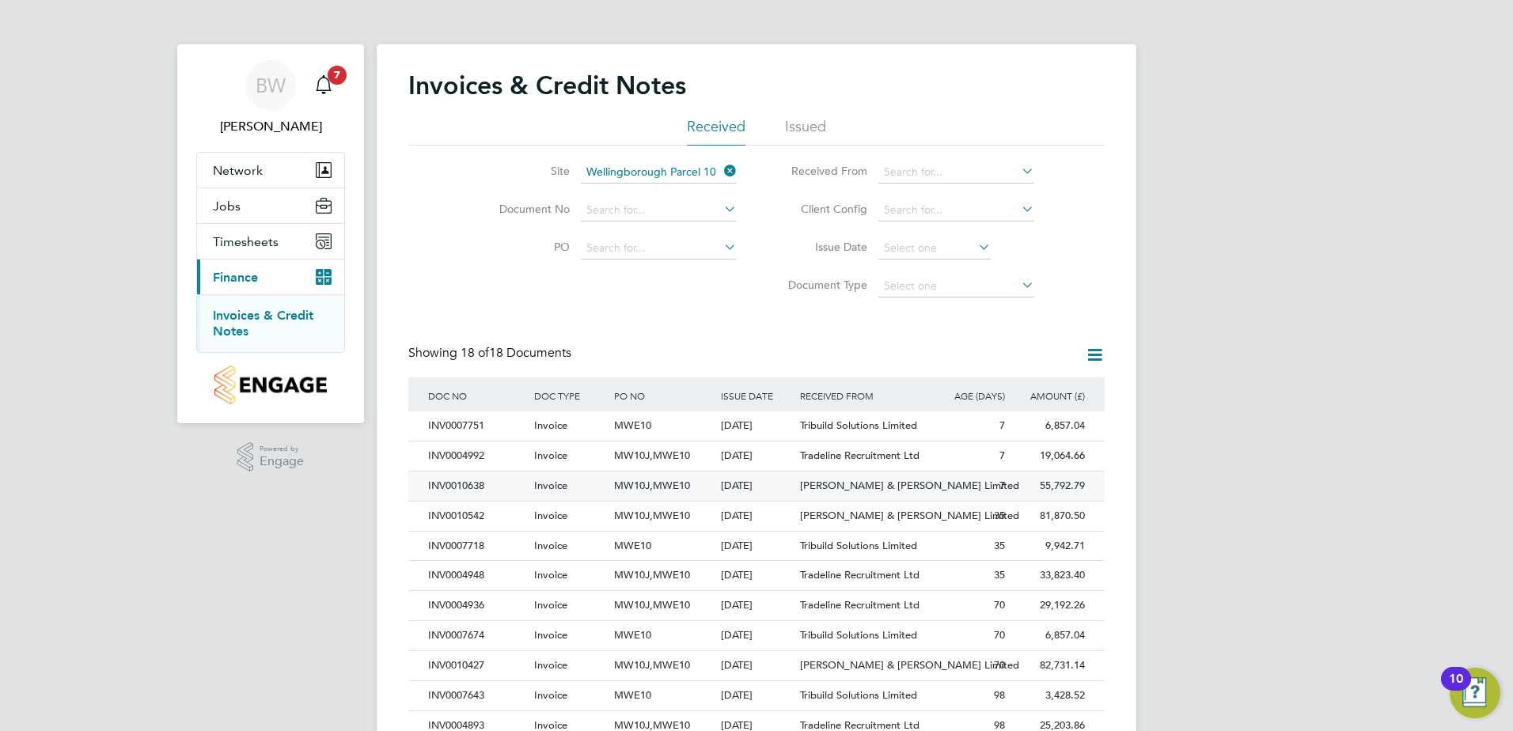
click at [859, 485] on span "[PERSON_NAME] & [PERSON_NAME] Limited" at bounding box center [909, 485] width 219 height 13
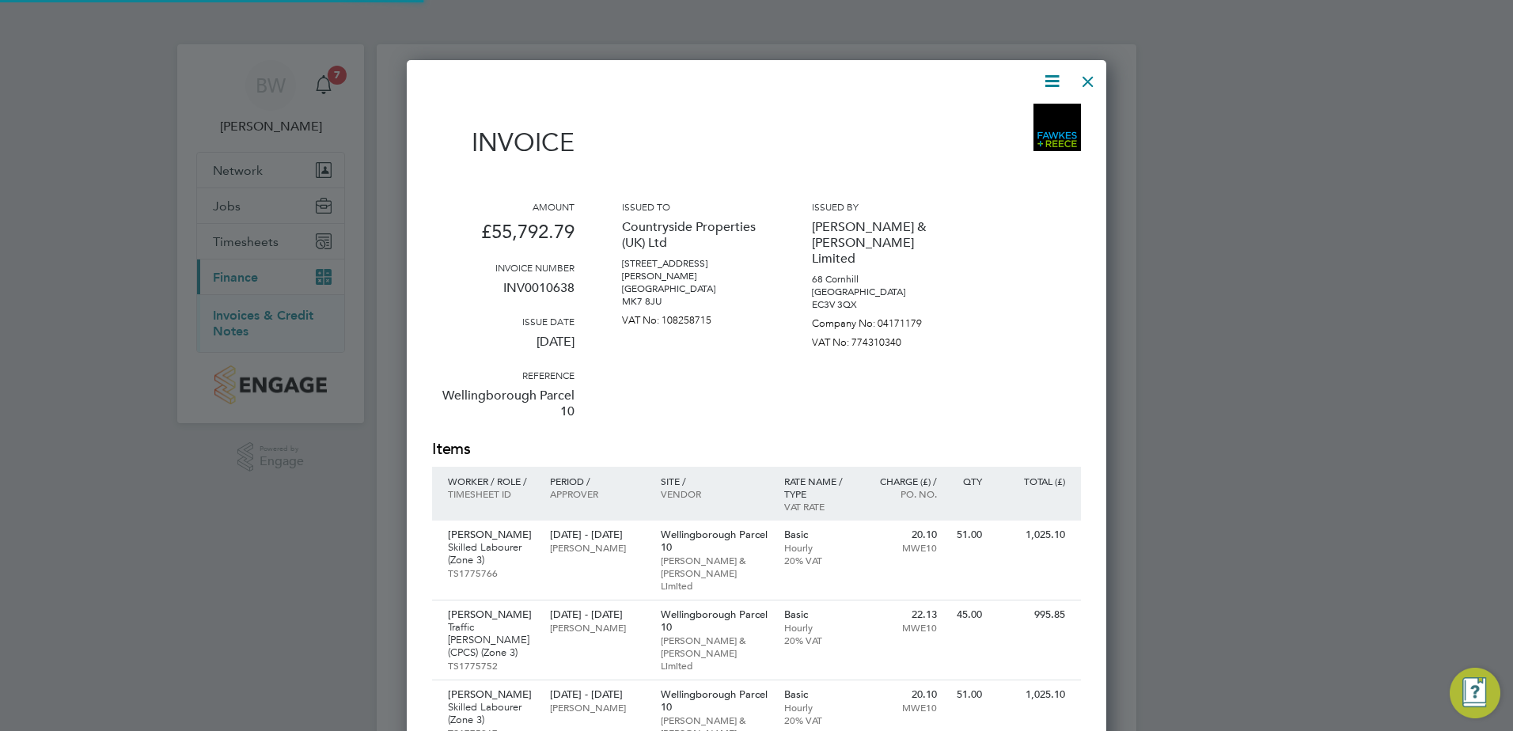
scroll to position [4058, 700]
click at [1094, 88] on div at bounding box center [1088, 77] width 28 height 28
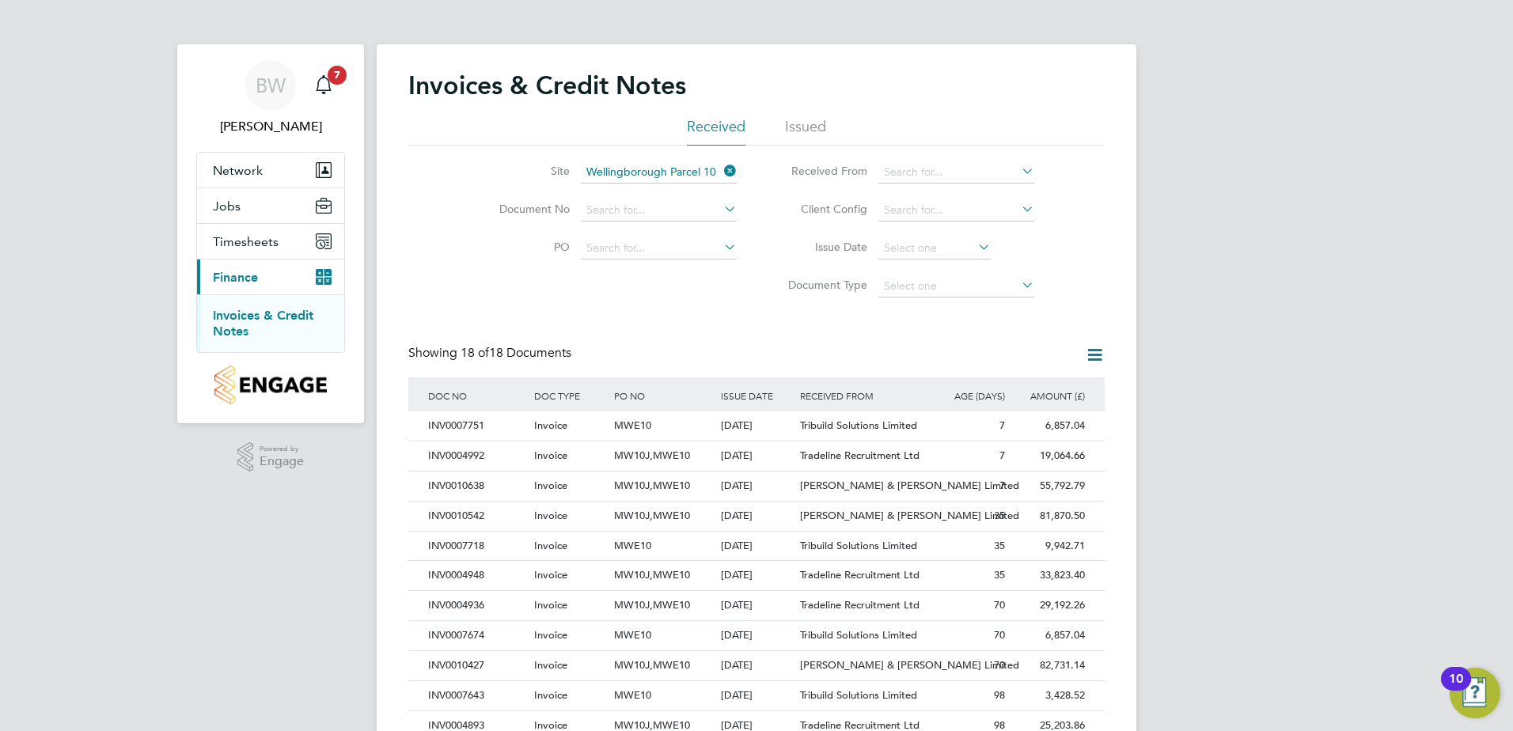
click at [721, 172] on icon at bounding box center [721, 171] width 0 height 22
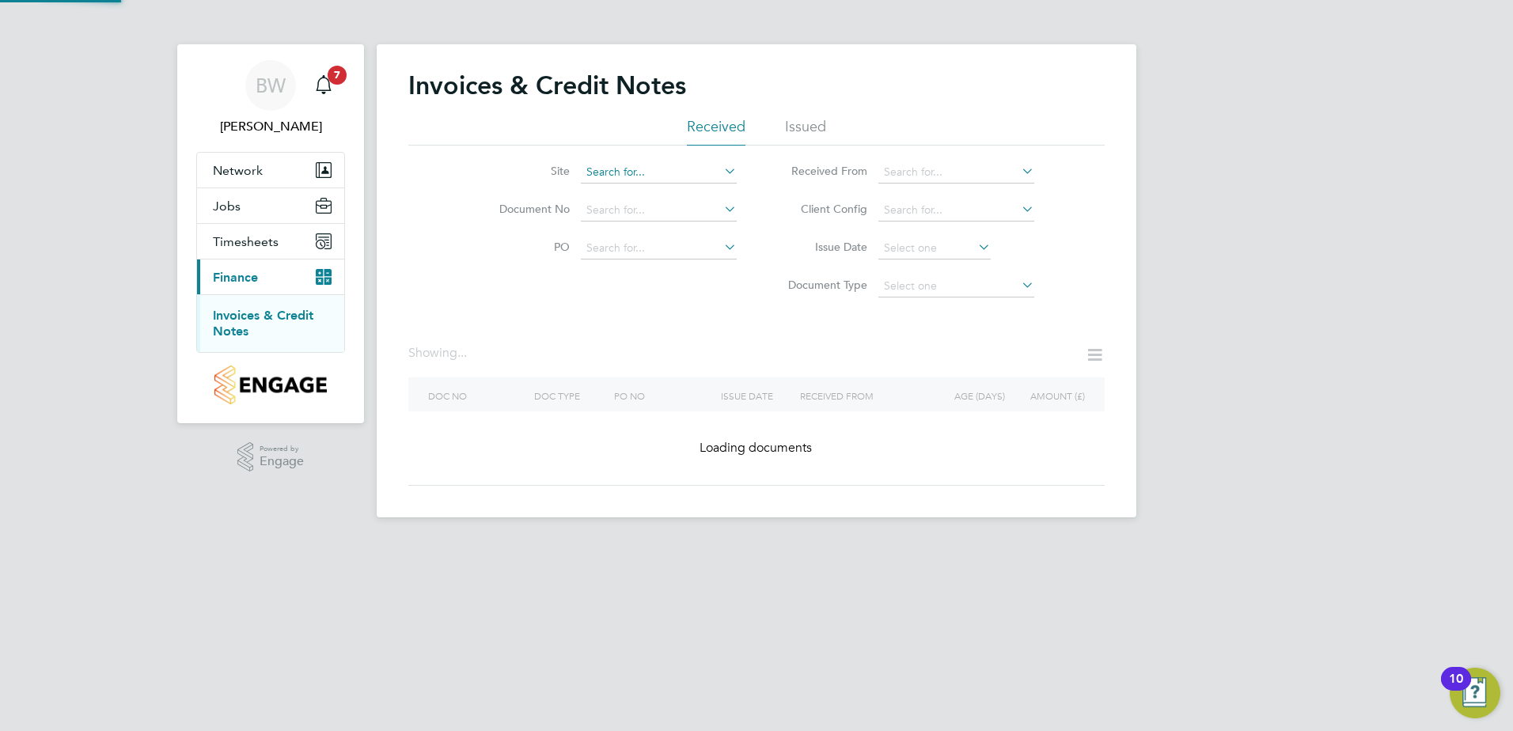
click at [654, 176] on input at bounding box center [659, 172] width 156 height 22
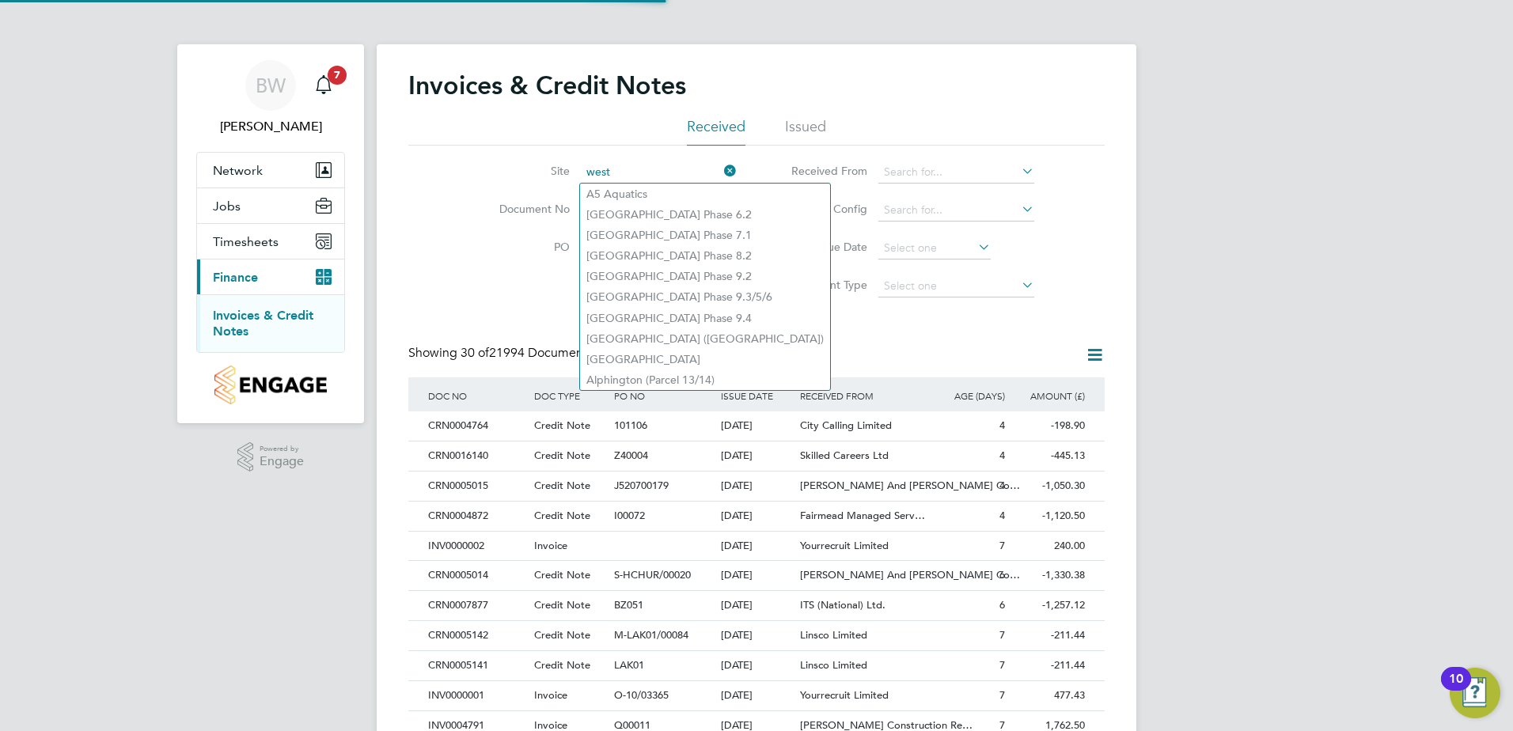
scroll to position [30, 108]
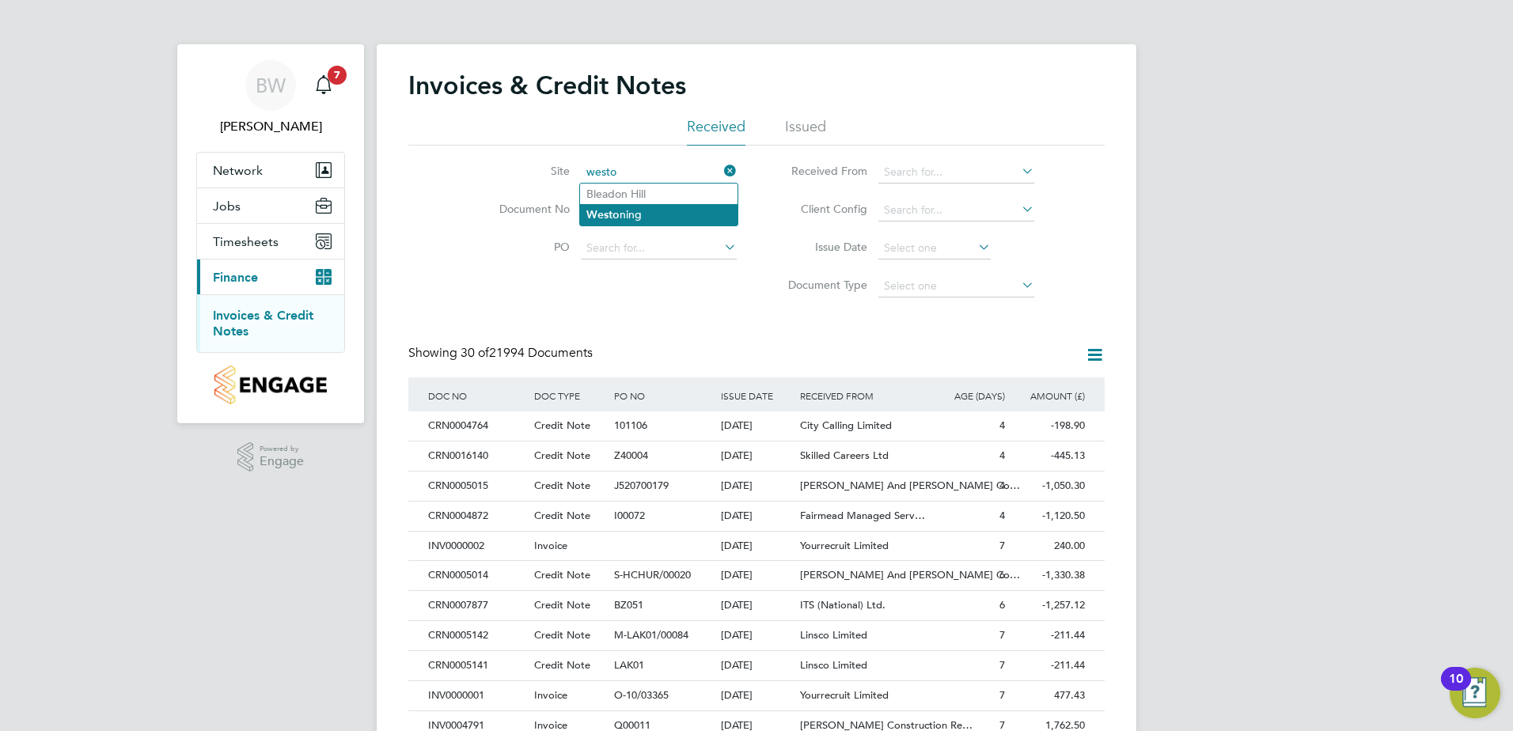
click at [653, 216] on li "Westo ning" at bounding box center [658, 214] width 157 height 21
type input "Westoning"
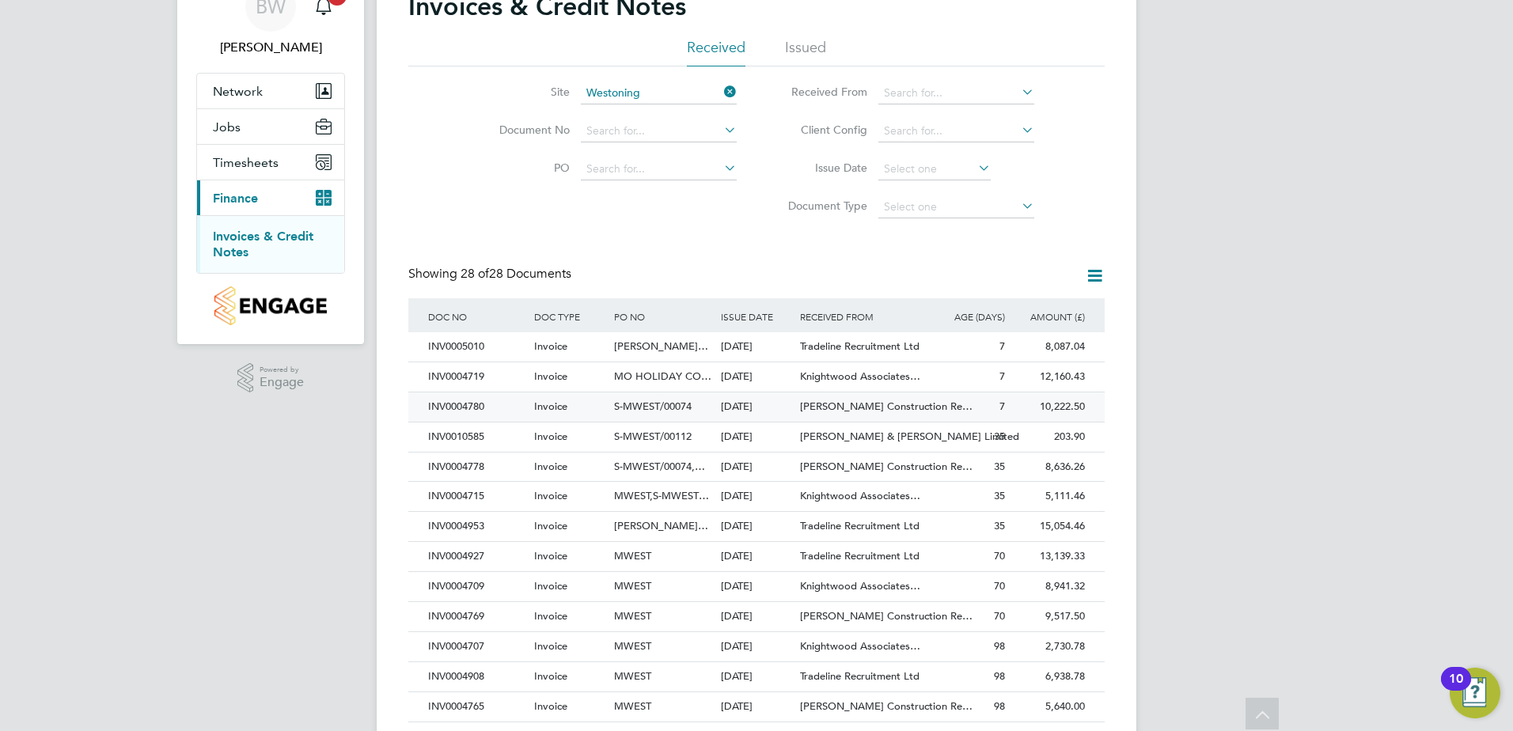
click at [850, 402] on span "[PERSON_NAME] Construction Re…" at bounding box center [886, 406] width 173 height 13
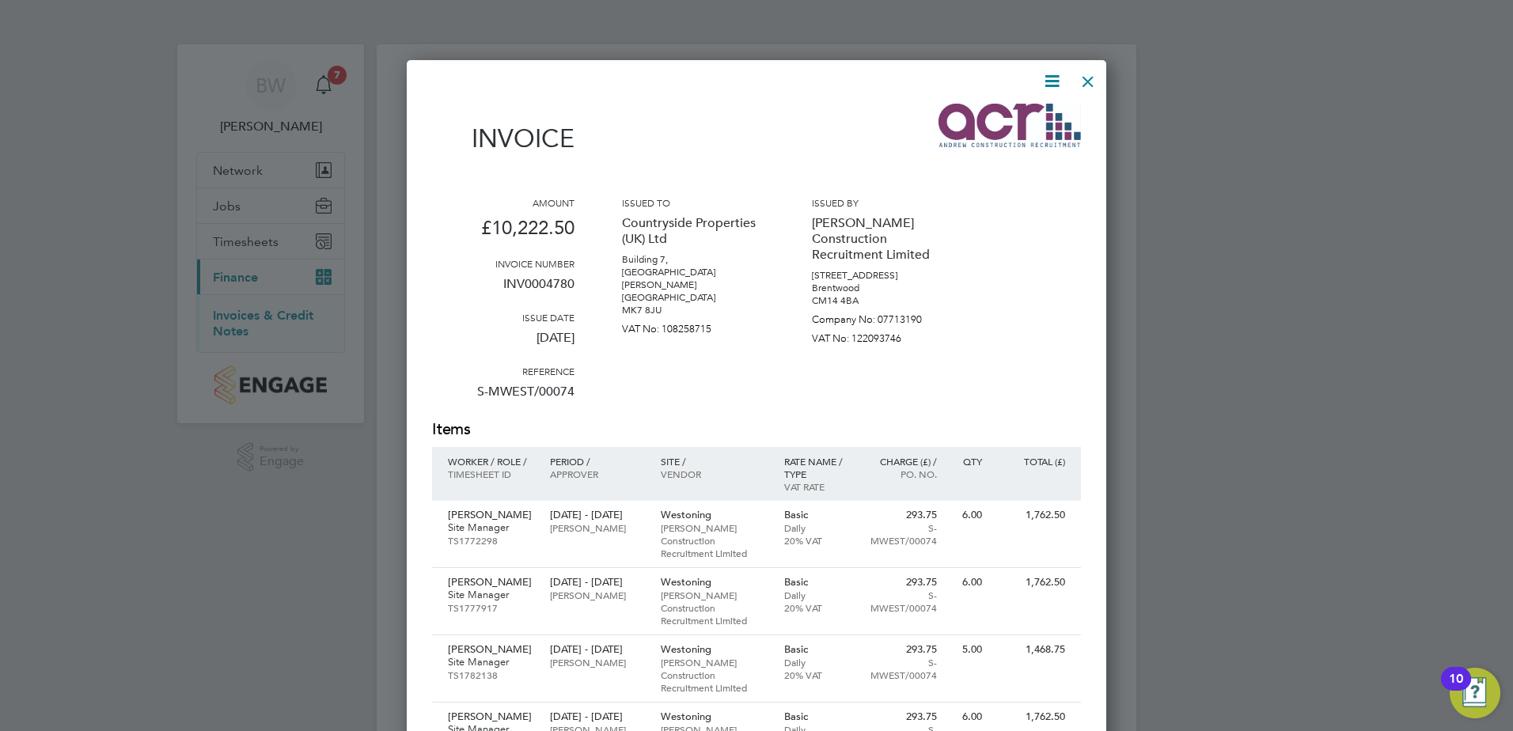
click at [1091, 83] on div at bounding box center [1088, 77] width 28 height 28
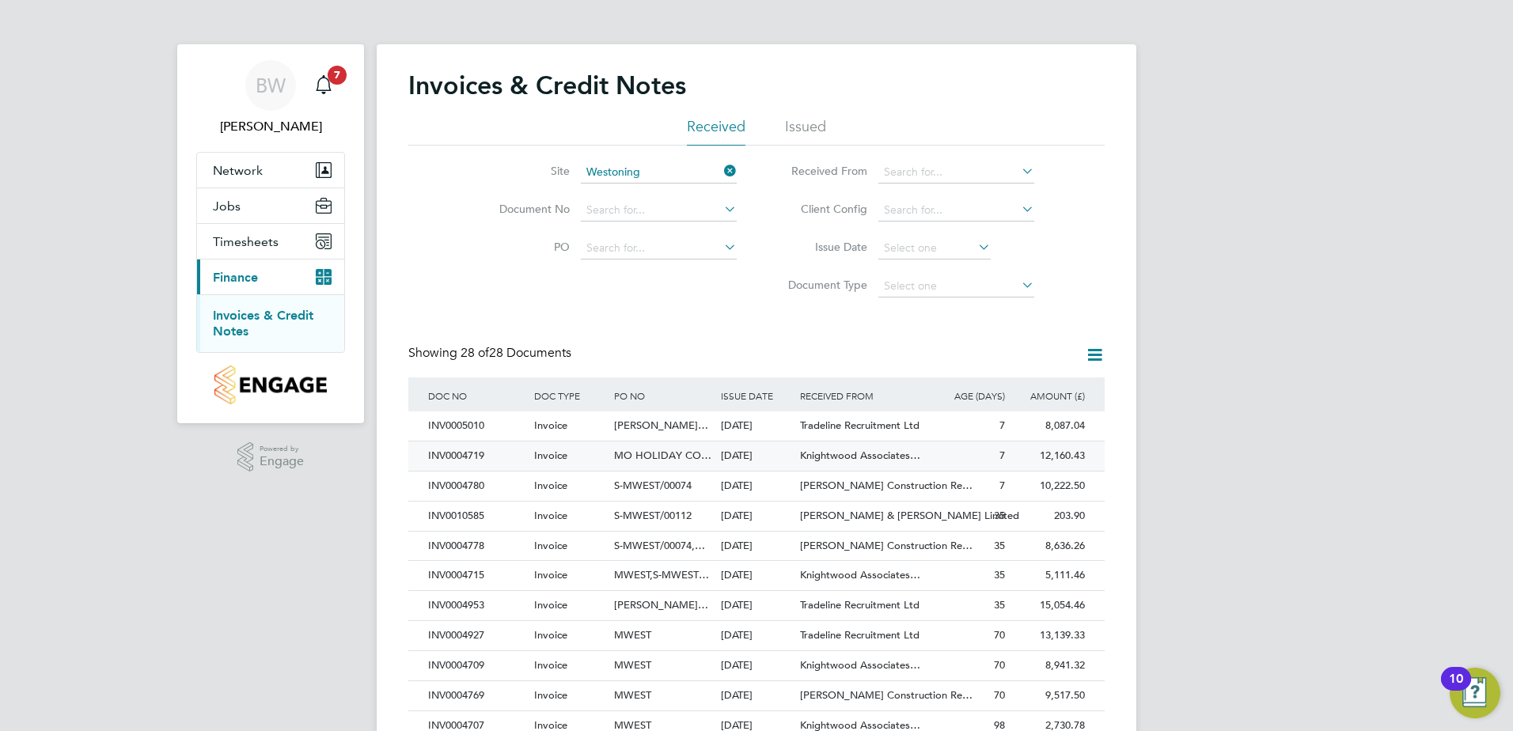
click at [815, 453] on span "Knightwood Associates…" at bounding box center [860, 455] width 120 height 13
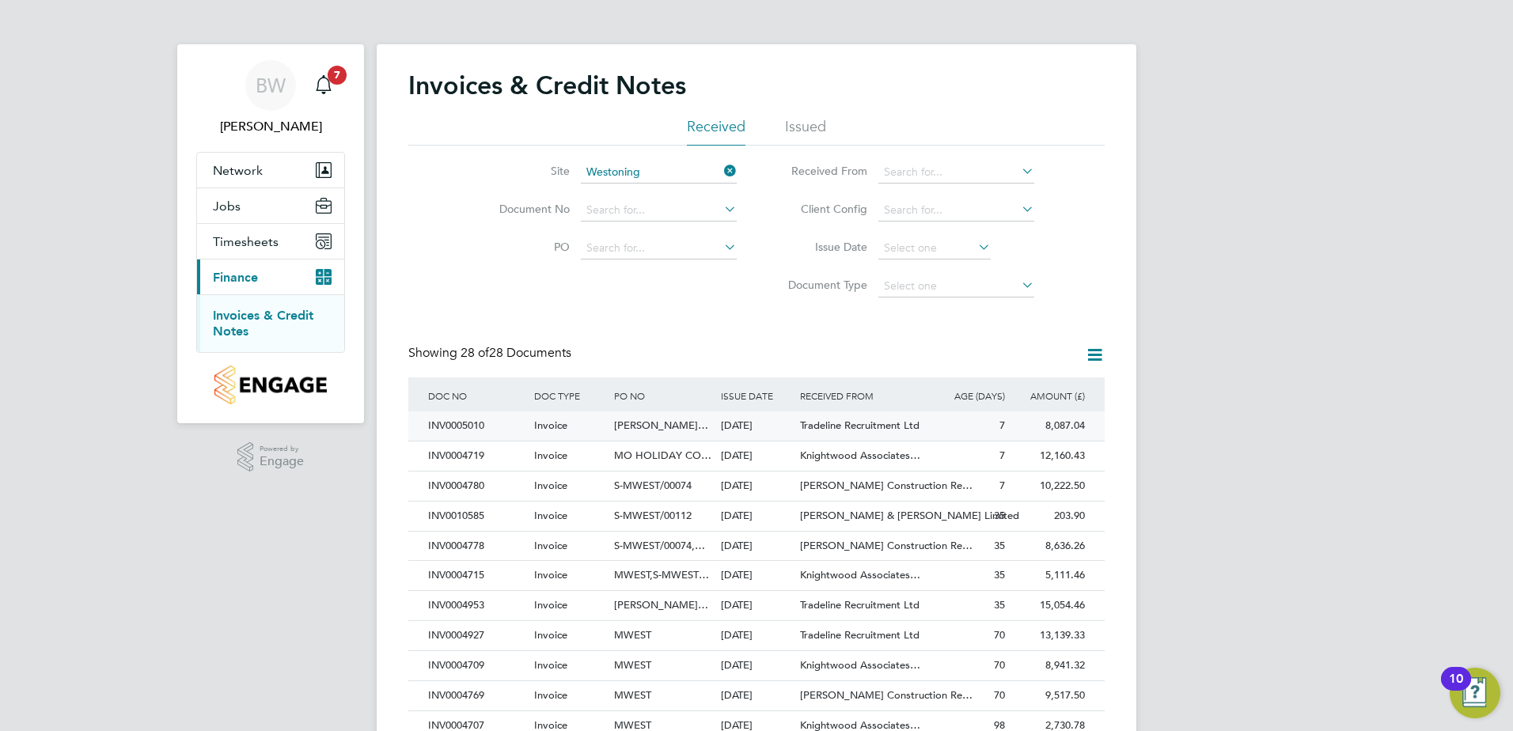
click at [688, 428] on span "[PERSON_NAME]…" at bounding box center [661, 425] width 94 height 13
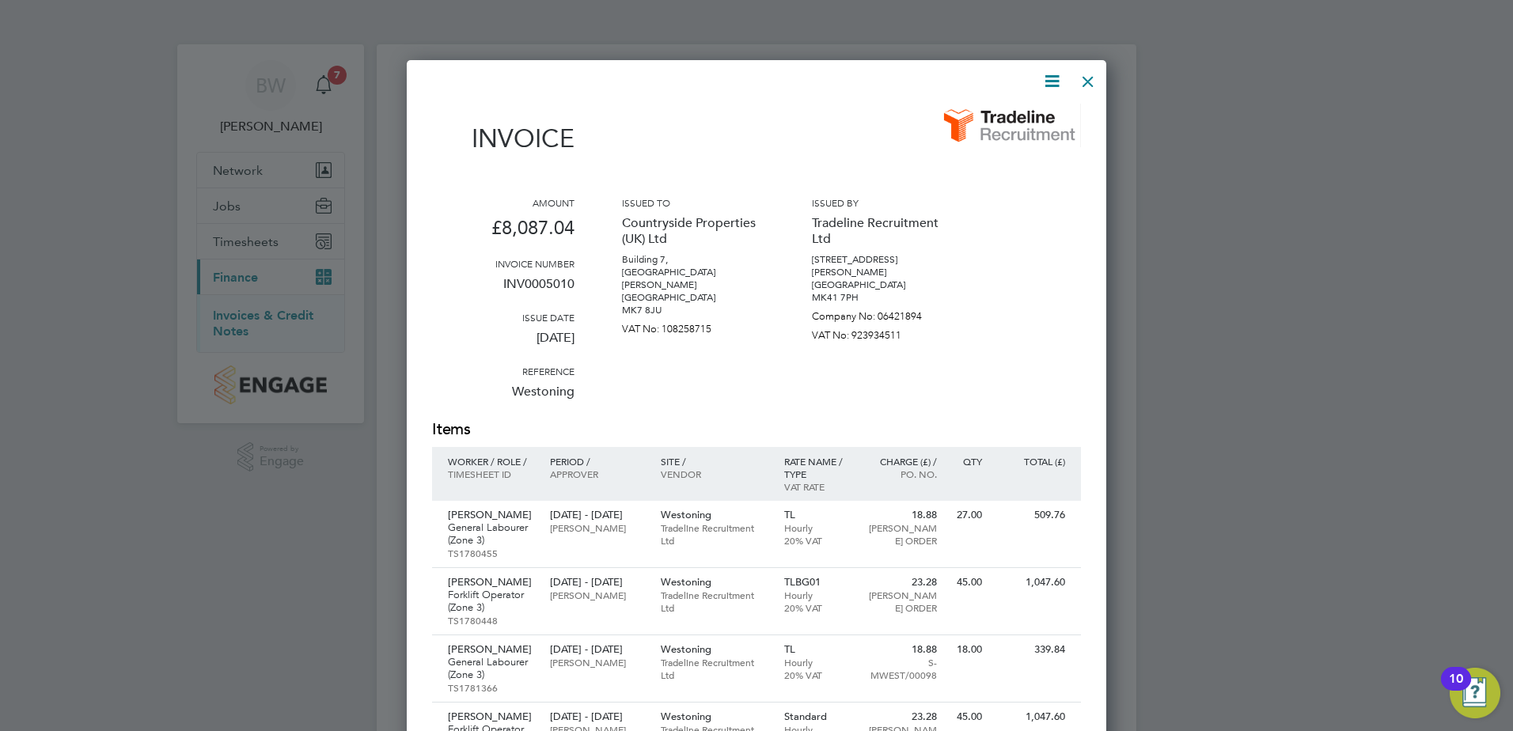
click at [1091, 74] on div at bounding box center [1088, 77] width 28 height 28
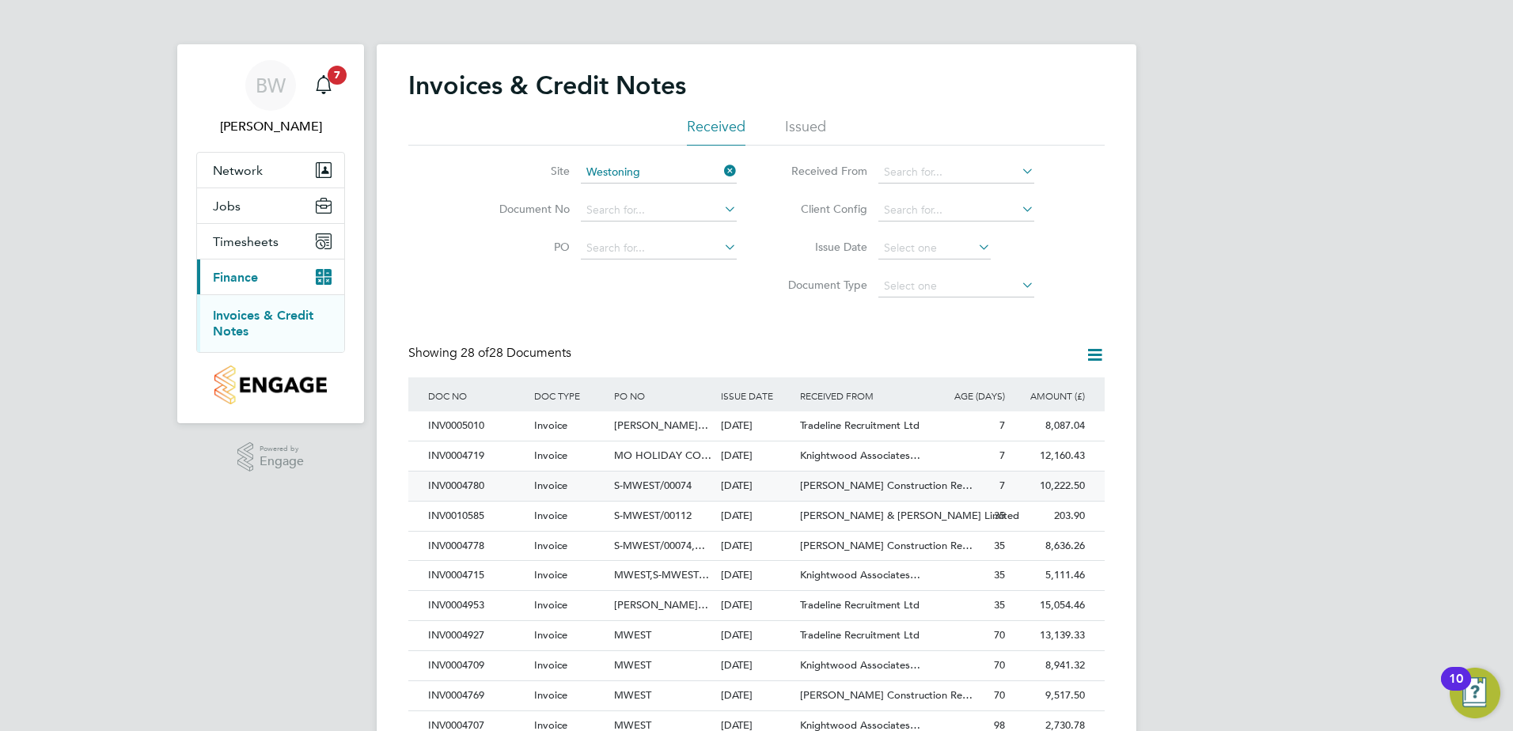
click at [817, 489] on span "[PERSON_NAME] Construction Re…" at bounding box center [886, 485] width 173 height 13
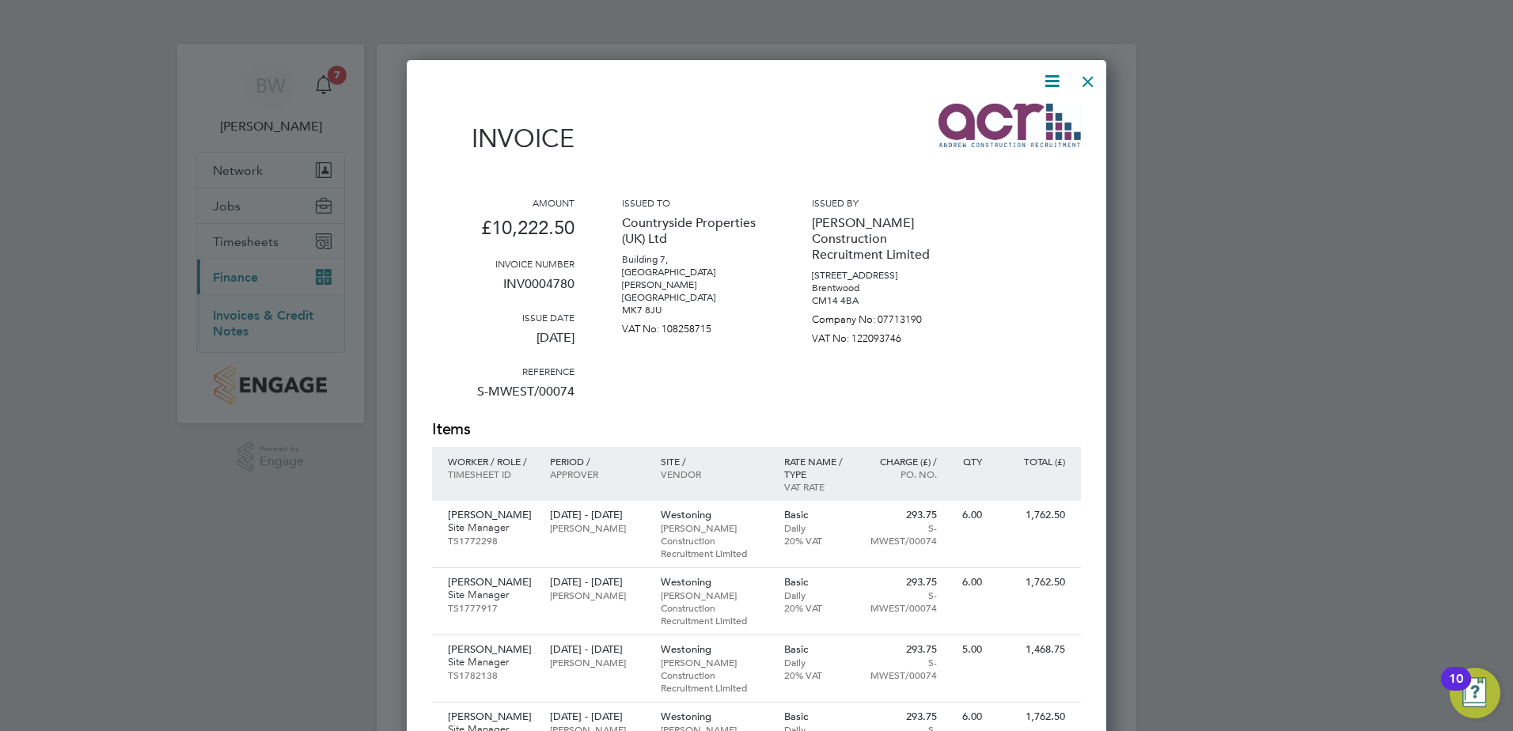
click at [1057, 82] on icon at bounding box center [1052, 81] width 20 height 20
click at [1001, 121] on li "Download Invoice" at bounding box center [1004, 119] width 109 height 22
click at [932, 46] on div at bounding box center [756, 365] width 1513 height 731
click at [1087, 79] on div at bounding box center [1088, 77] width 28 height 28
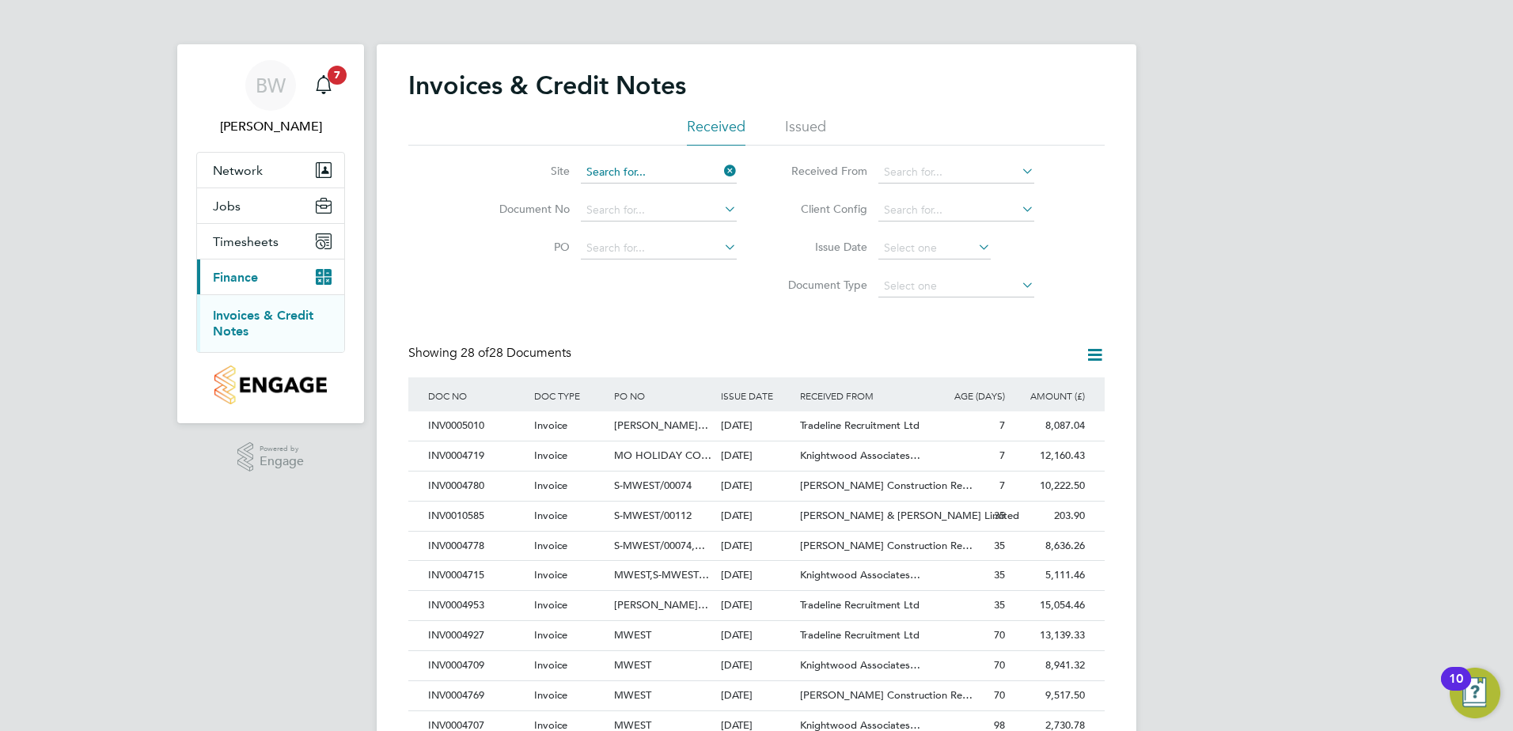
click at [655, 167] on input at bounding box center [659, 172] width 156 height 22
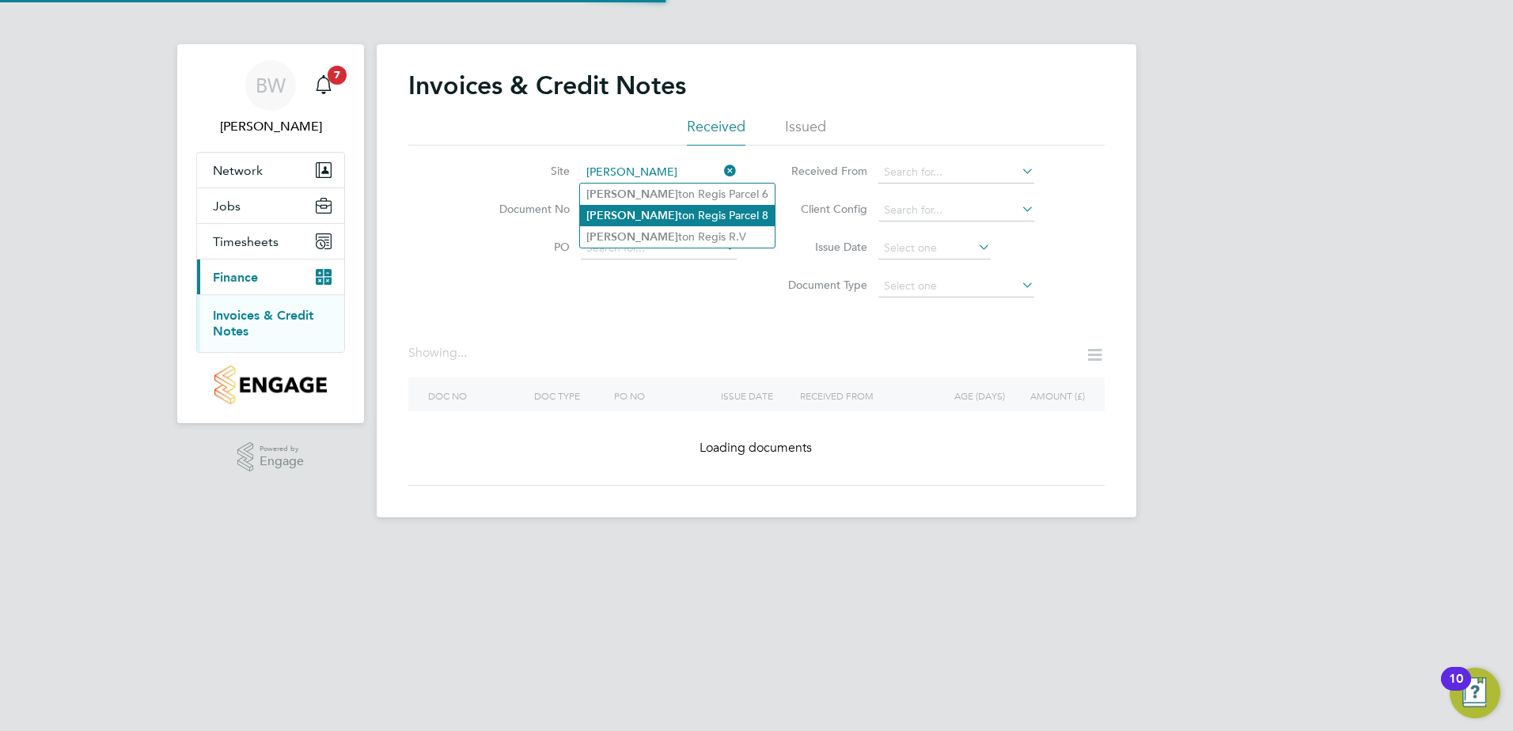
click at [652, 213] on li "[PERSON_NAME] ton Regis Parcel 8" at bounding box center [677, 215] width 195 height 21
type input "[PERSON_NAME][GEOGRAPHIC_DATA] 8"
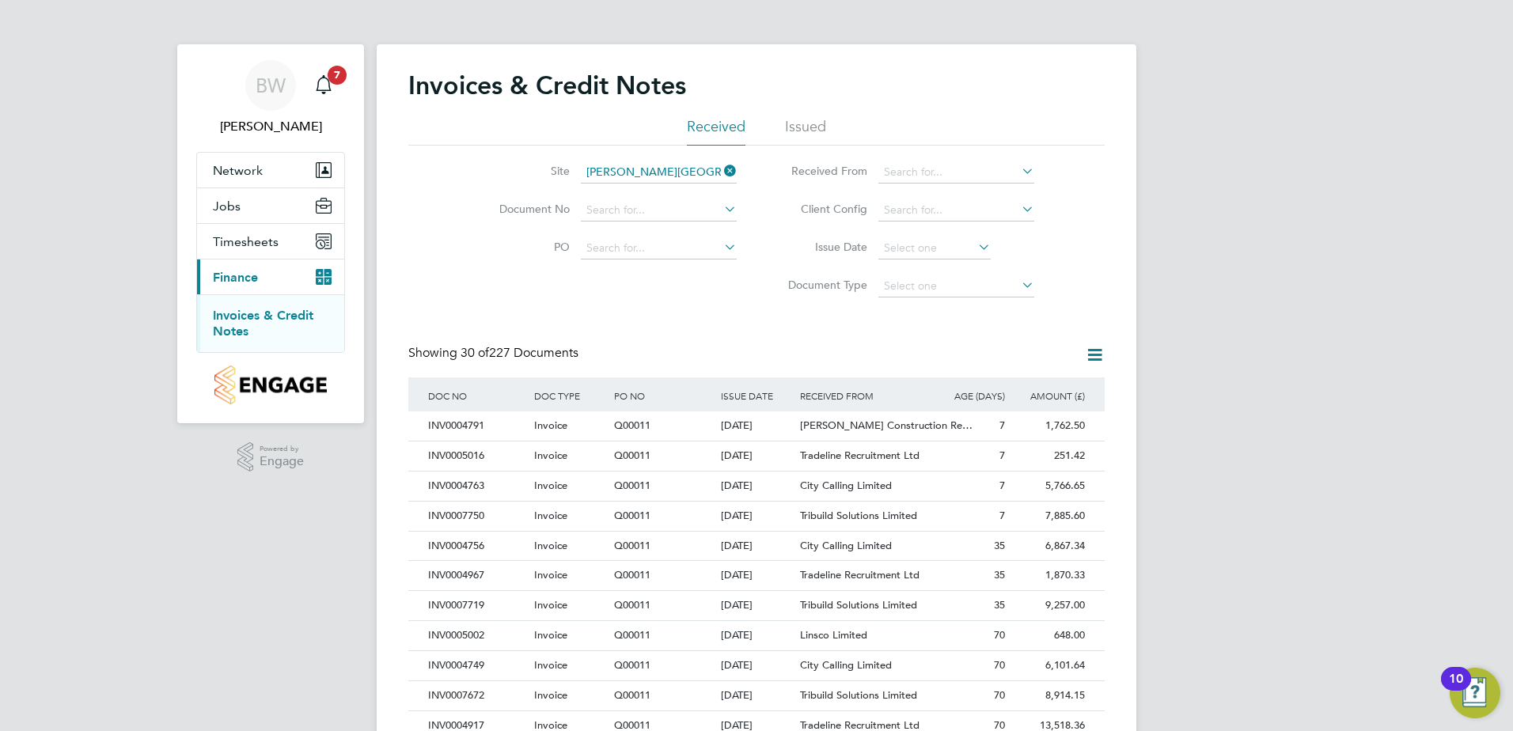
scroll to position [30, 108]
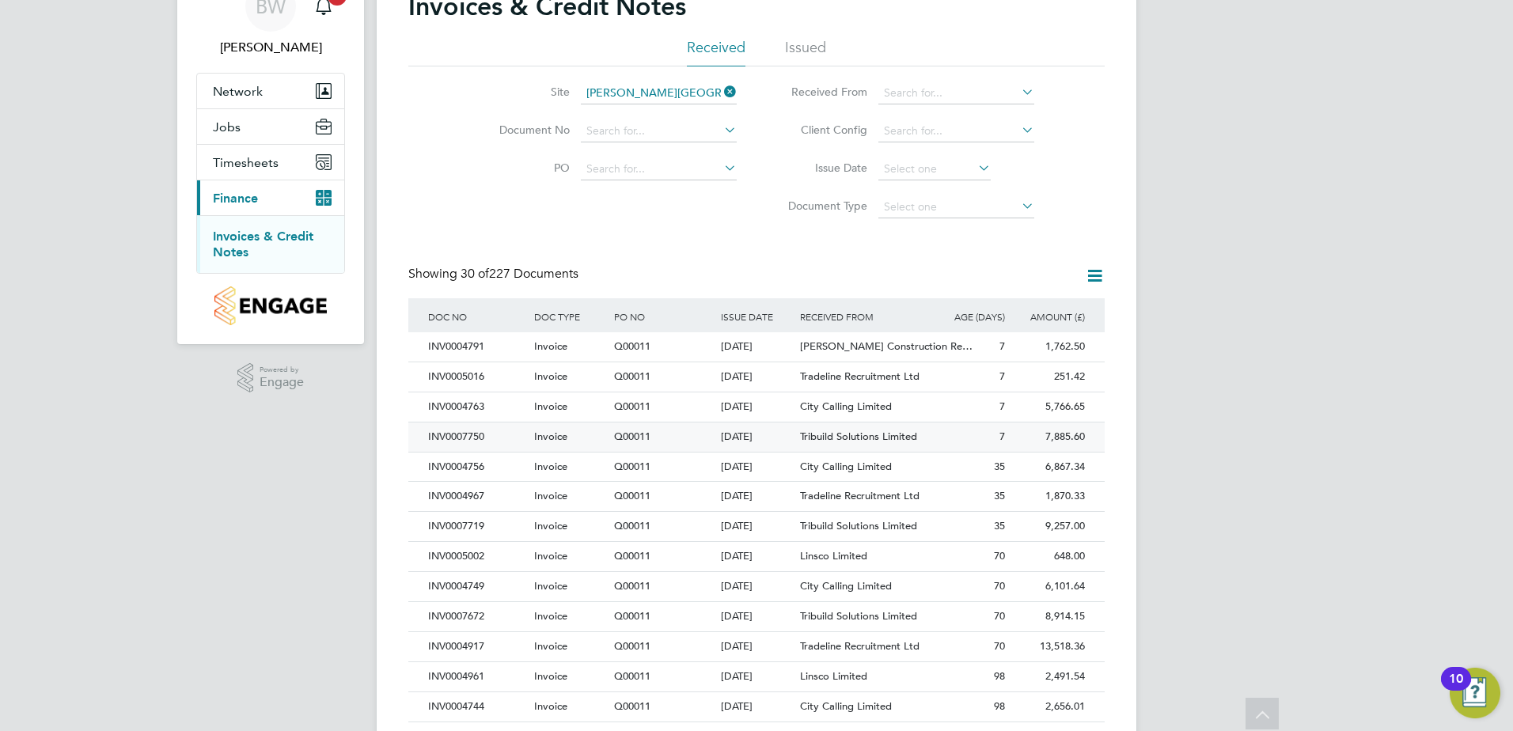
click at [840, 438] on span "Tribuild Solutions Limited" at bounding box center [858, 436] width 117 height 13
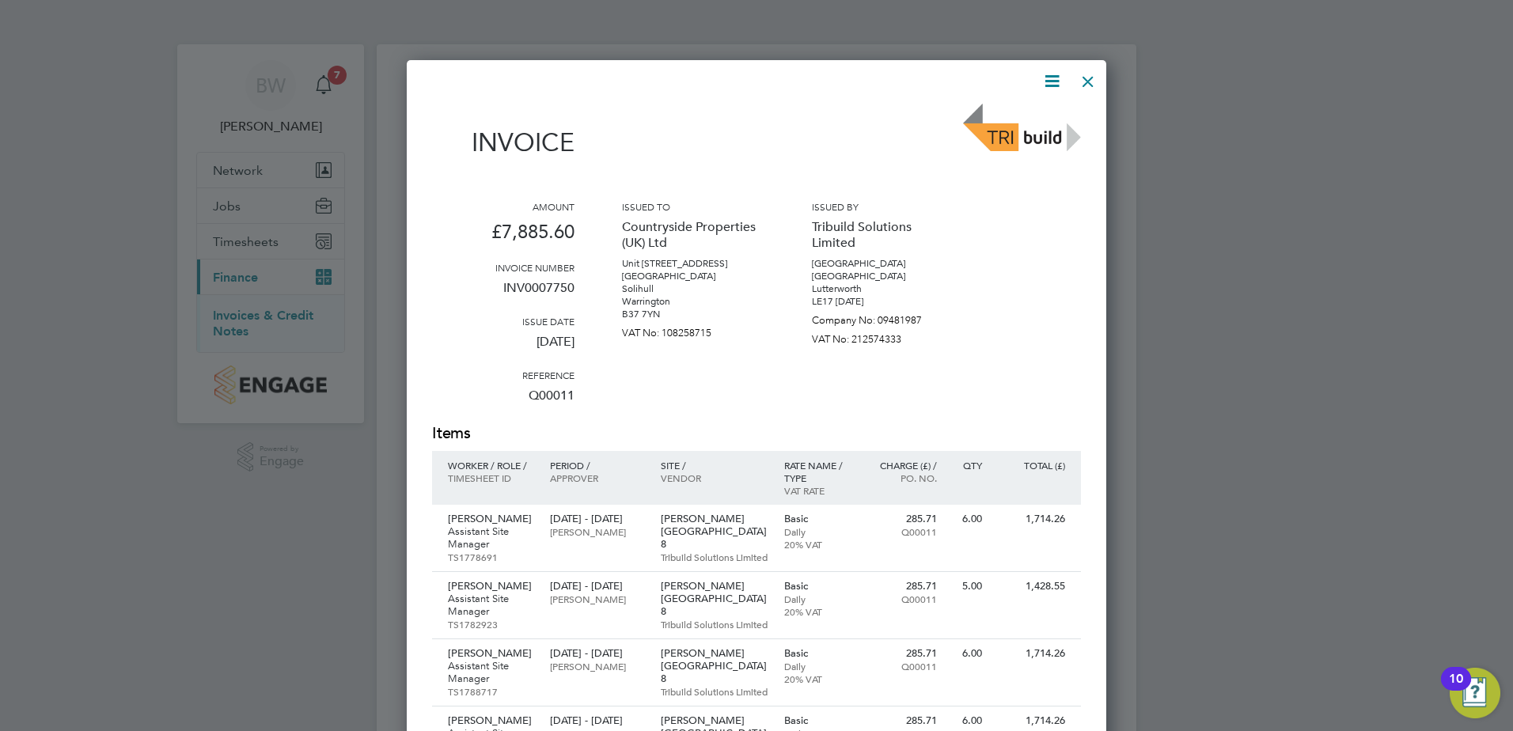
click at [1091, 77] on div at bounding box center [1088, 77] width 28 height 28
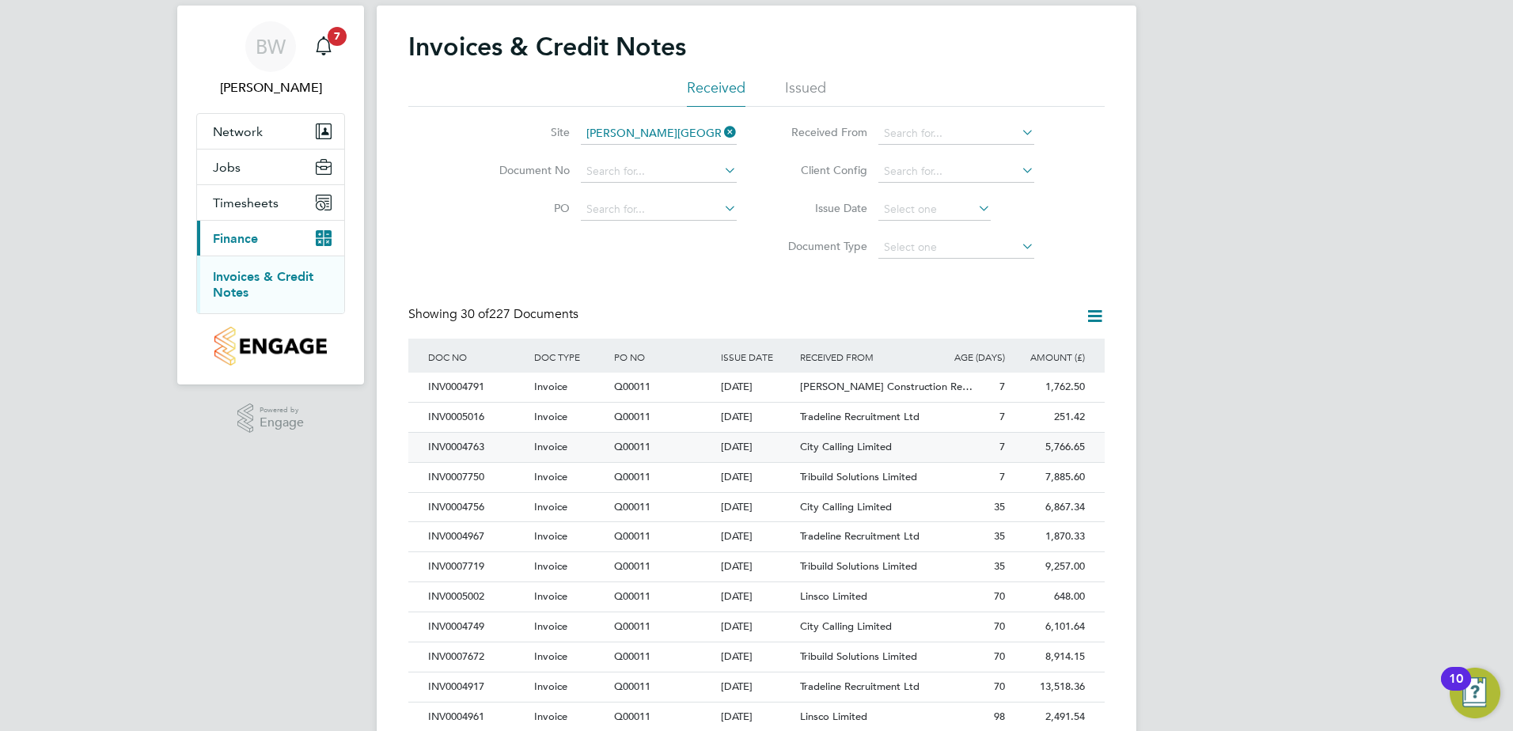
click at [776, 448] on div "[DATE]" at bounding box center [757, 447] width 80 height 29
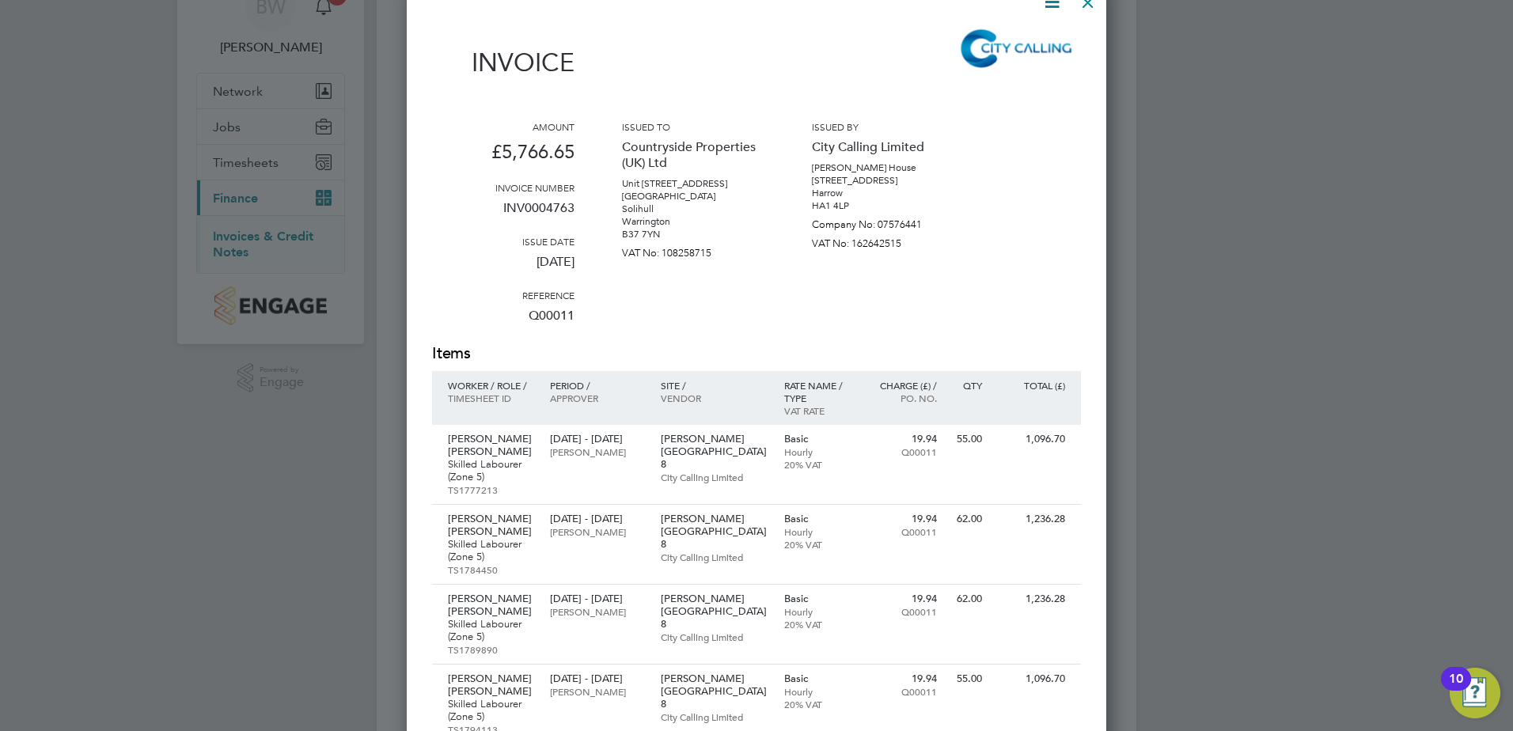
click at [1048, 9] on icon at bounding box center [1052, 2] width 20 height 20
click at [1017, 36] on li "Download Invoice" at bounding box center [1004, 39] width 109 height 22
click at [1469, 67] on div at bounding box center [756, 365] width 1513 height 731
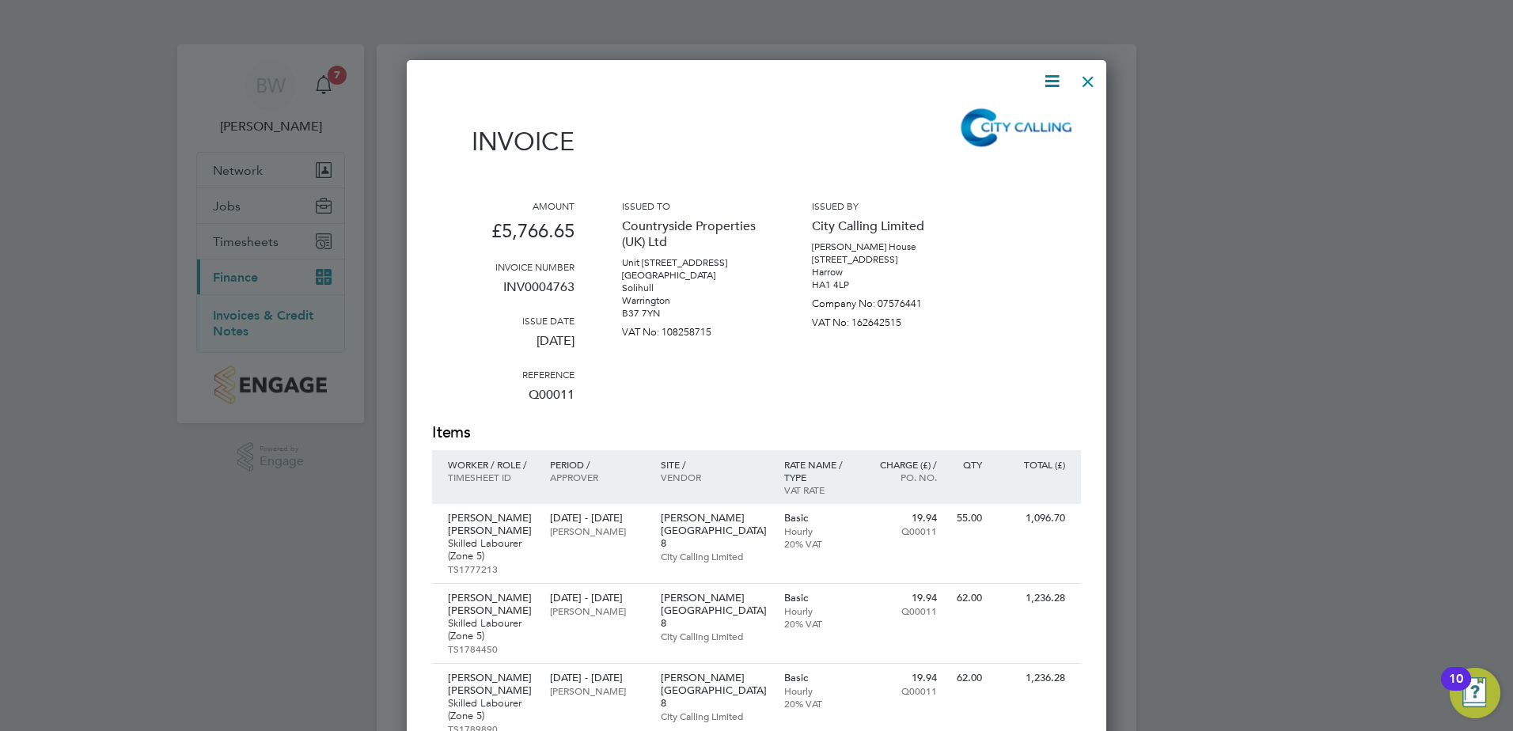
click at [1081, 79] on div at bounding box center [1088, 77] width 28 height 28
